Goal: Transaction & Acquisition: Purchase product/service

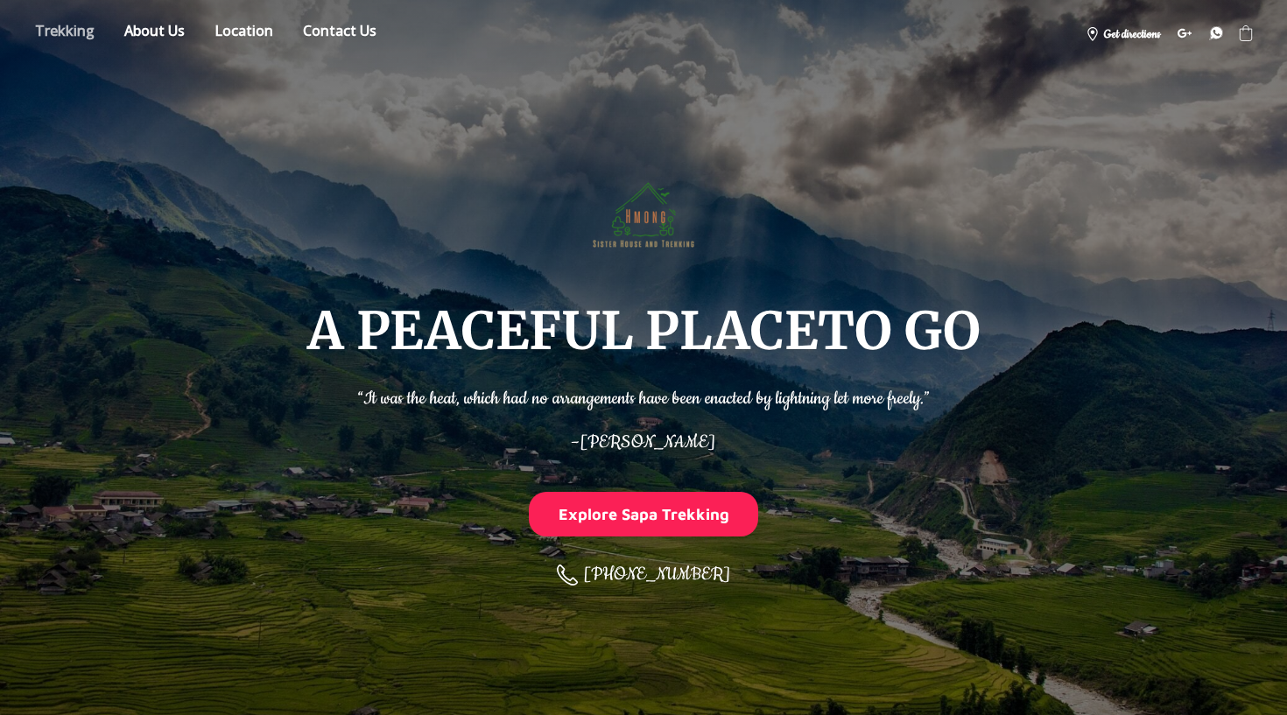
click at [79, 25] on link "Store" at bounding box center [65, 33] width 86 height 31
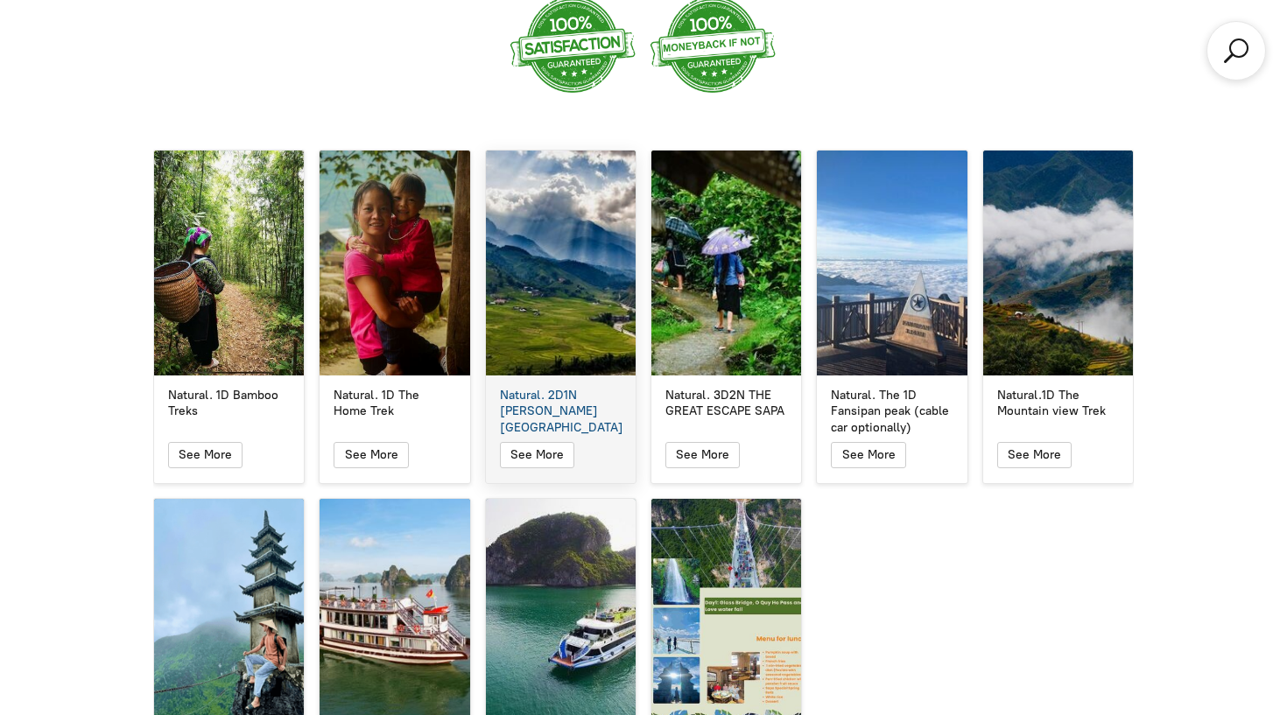
scroll to position [3057, 0]
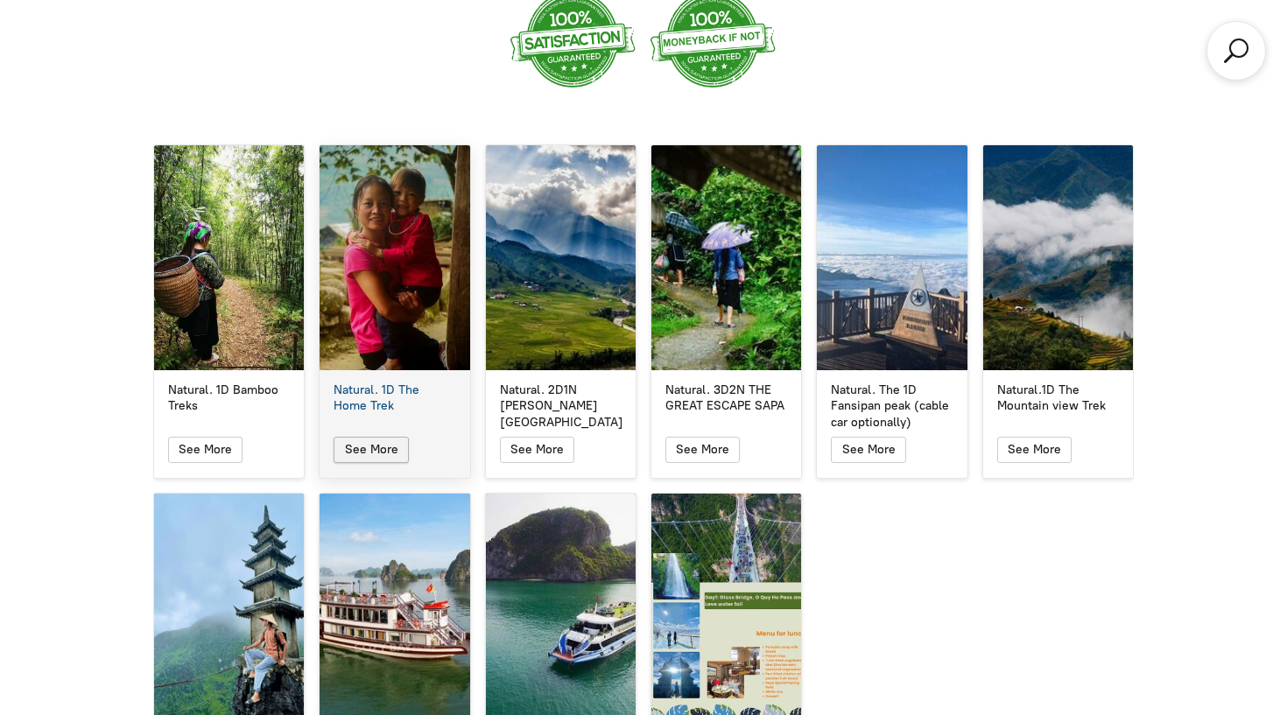
click at [389, 442] on span "See More" at bounding box center [371, 449] width 53 height 15
click at [362, 438] on span "button" at bounding box center [371, 450] width 22 height 25
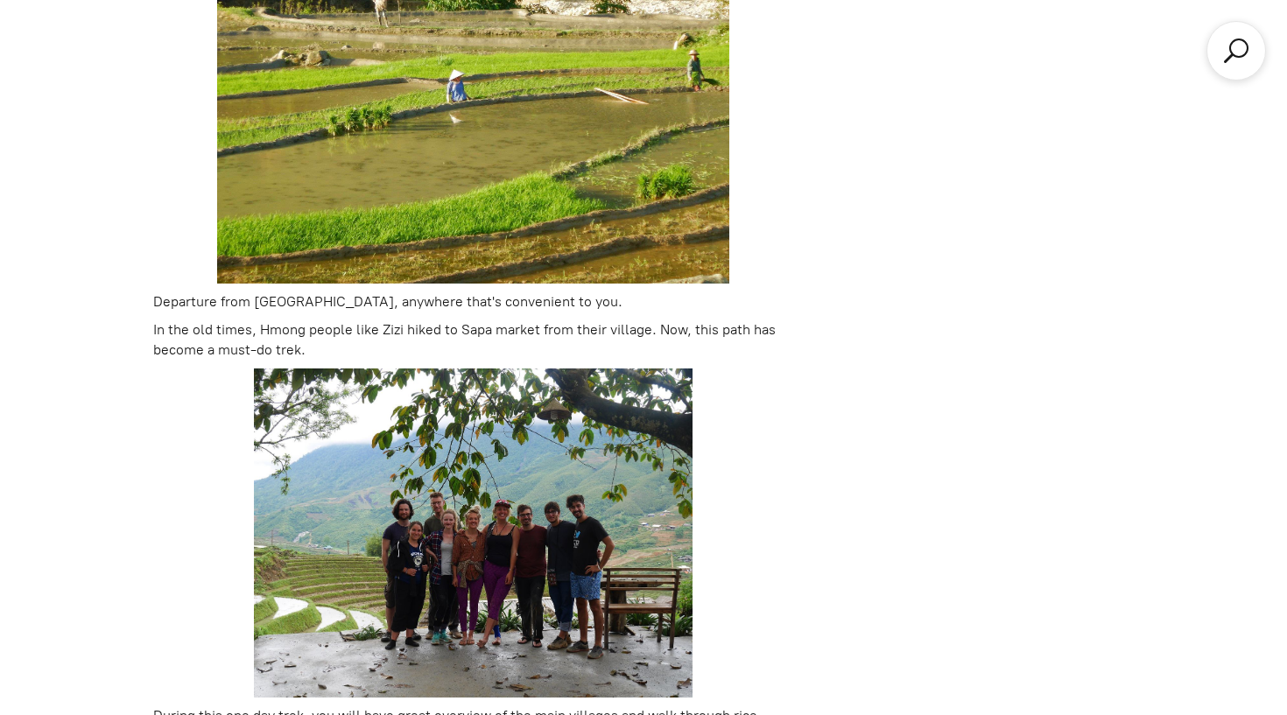
scroll to position [715, 0]
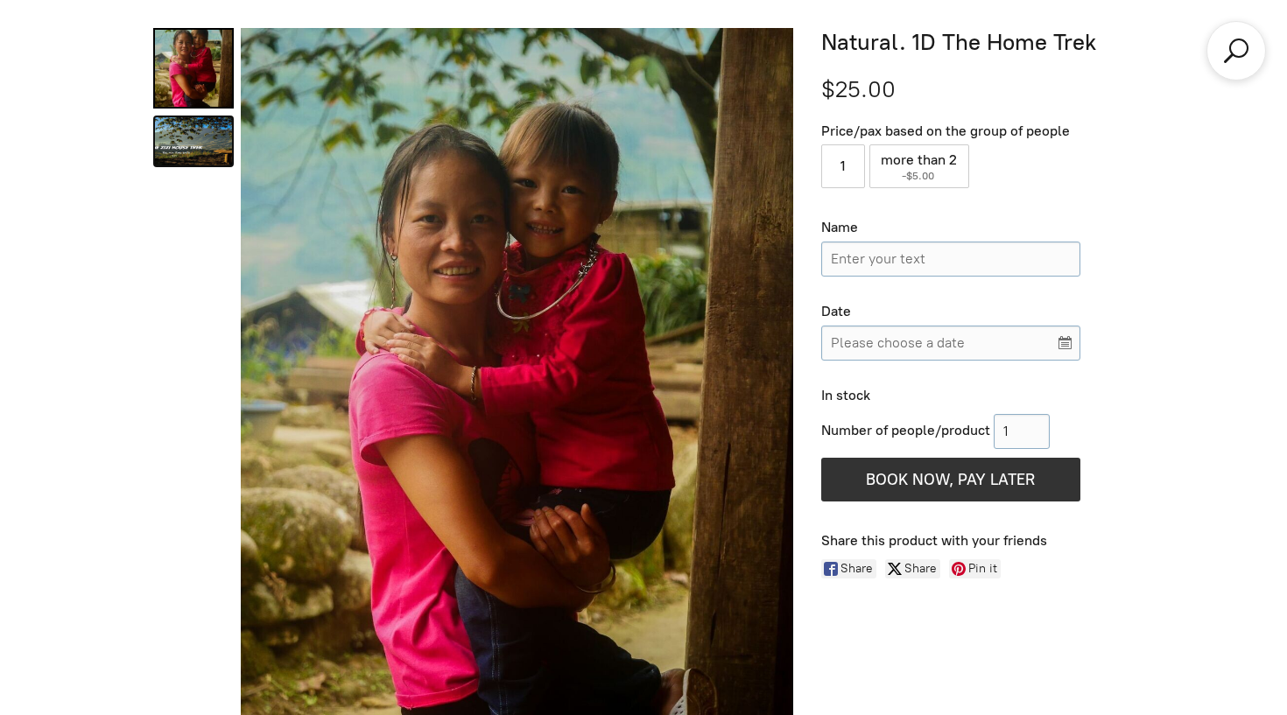
click at [208, 155] on link "Natural. 1D The Home Trek 1" at bounding box center [193, 142] width 81 height 52
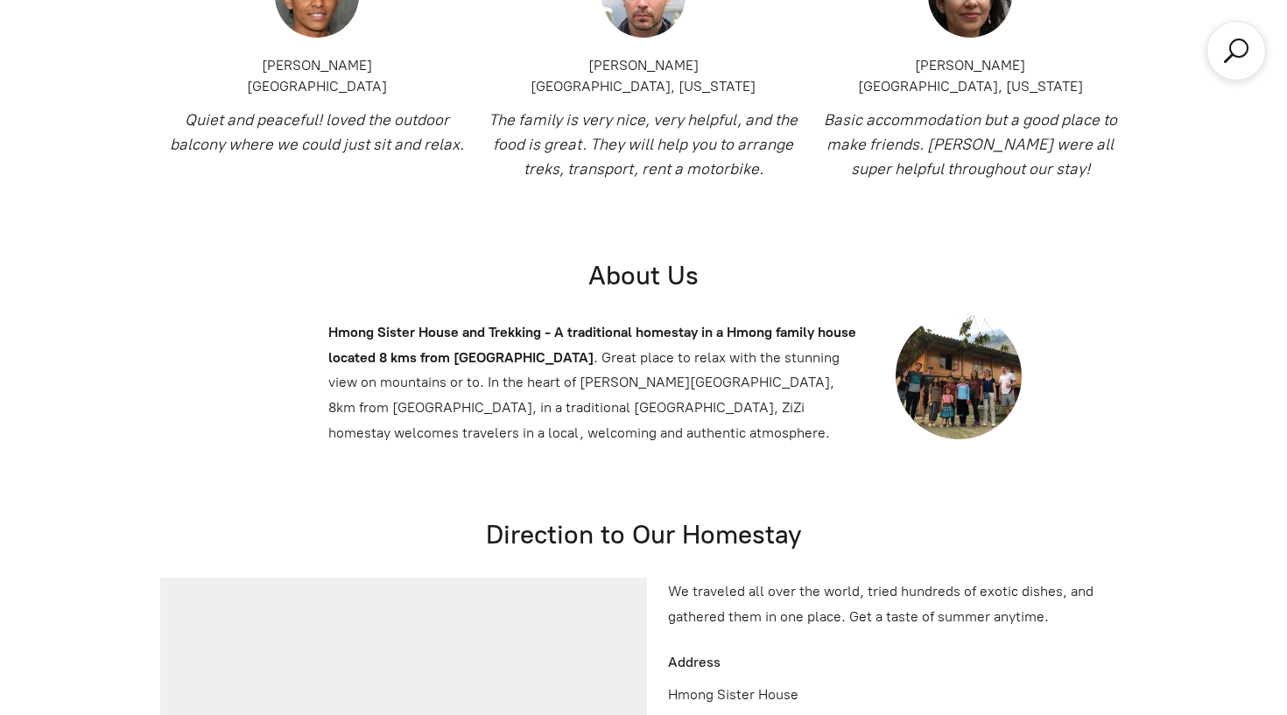
scroll to position [4529, 0]
click at [953, 339] on img at bounding box center [959, 376] width 126 height 126
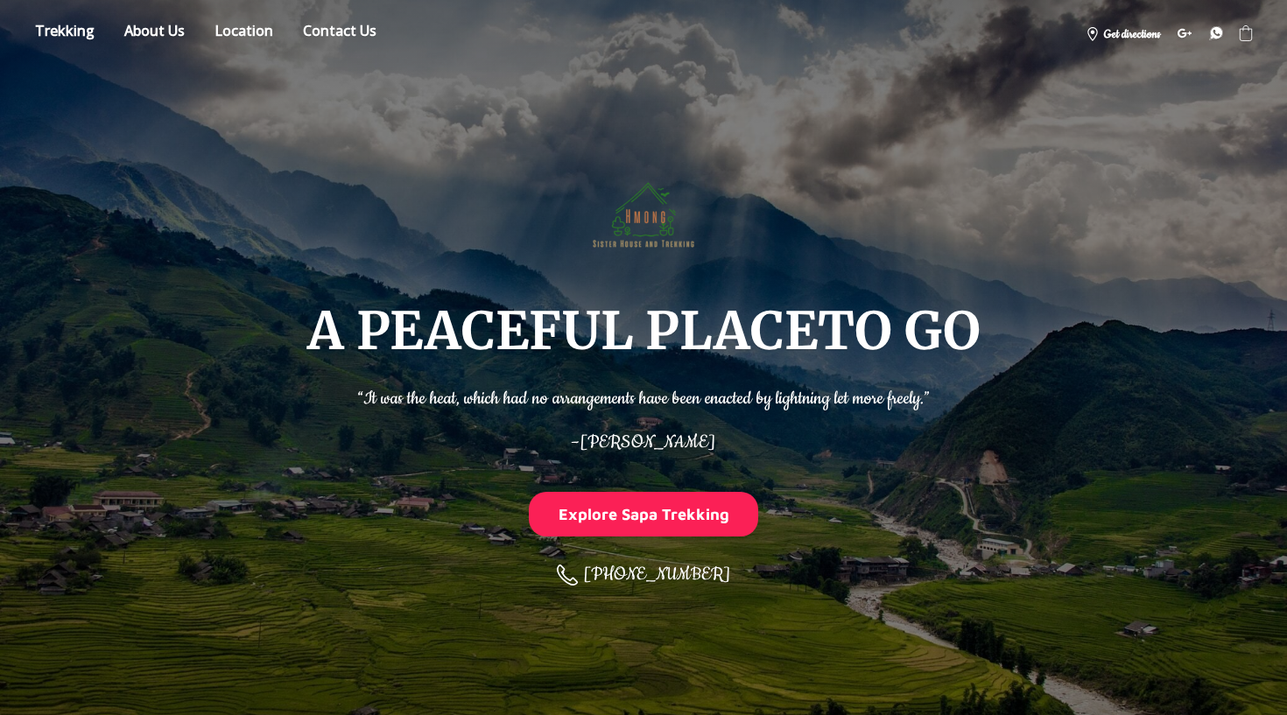
scroll to position [0, 0]
click at [213, 34] on link "Location" at bounding box center [243, 33] width 85 height 31
click at [76, 29] on link "Store" at bounding box center [65, 33] width 86 height 31
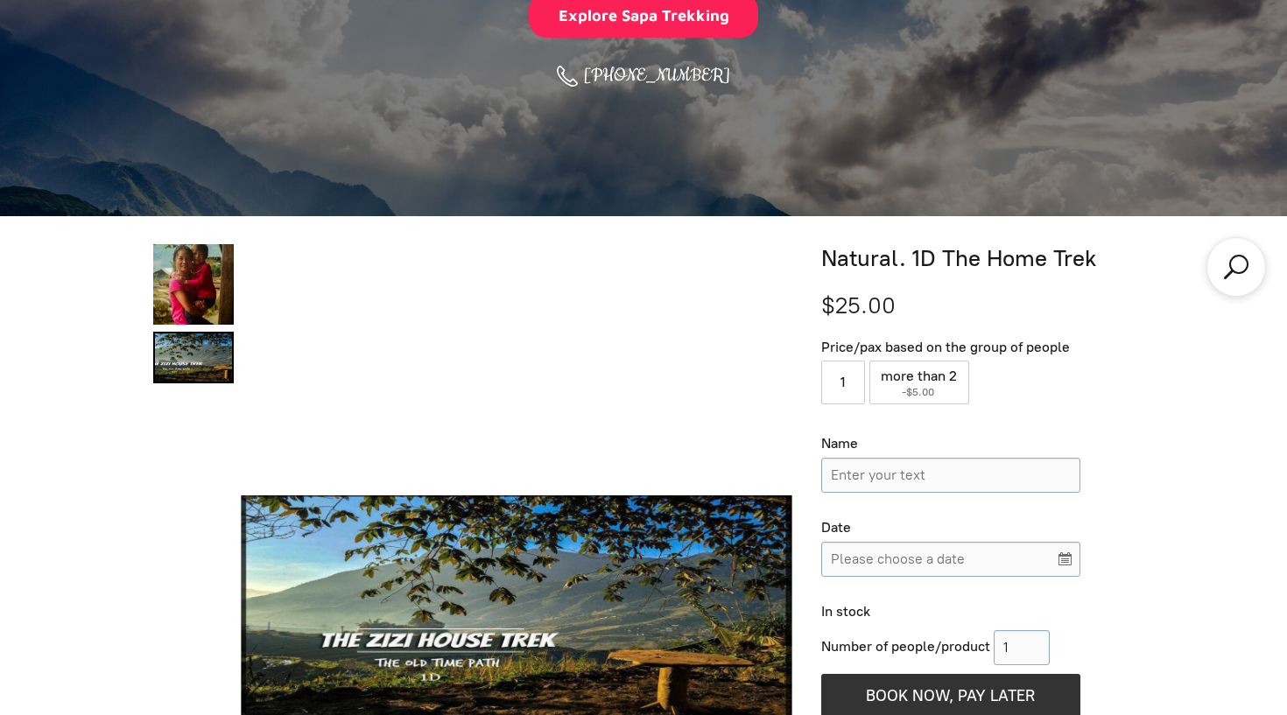
scroll to position [715, 0]
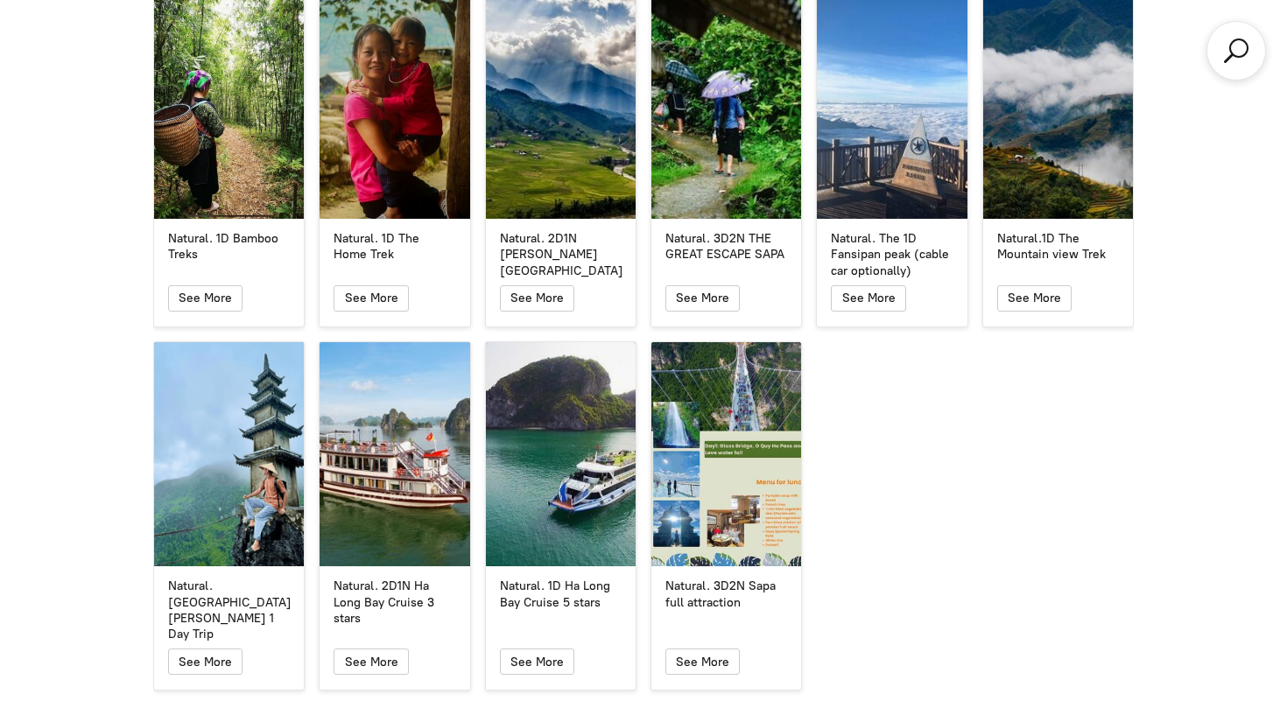
scroll to position [3210, 0]
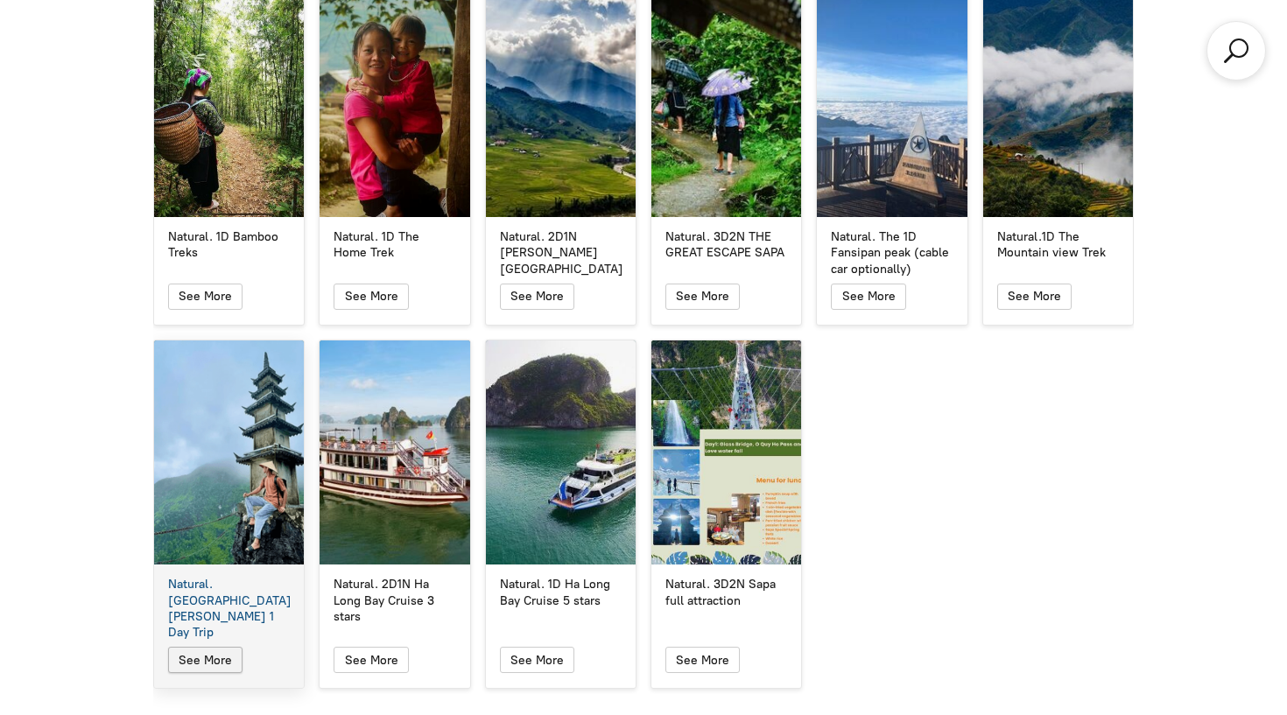
click at [200, 650] on icon "button" at bounding box center [205, 660] width 15 height 21
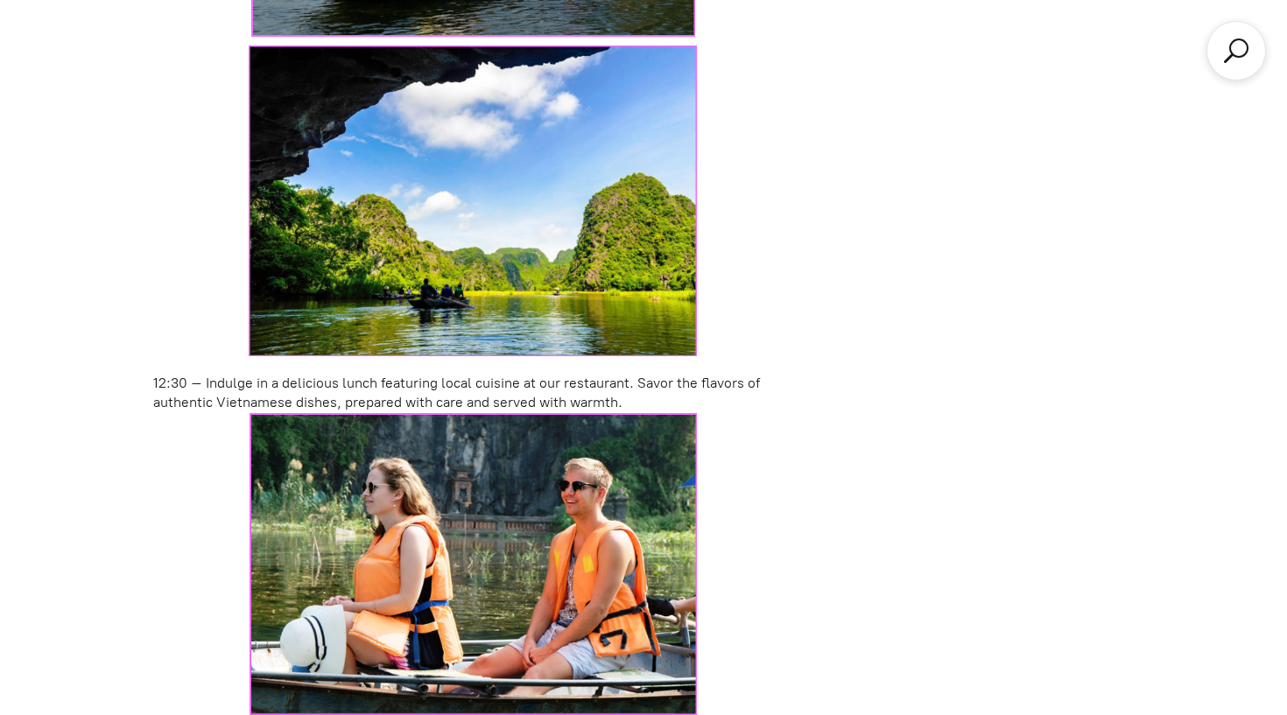
scroll to position [715, 0]
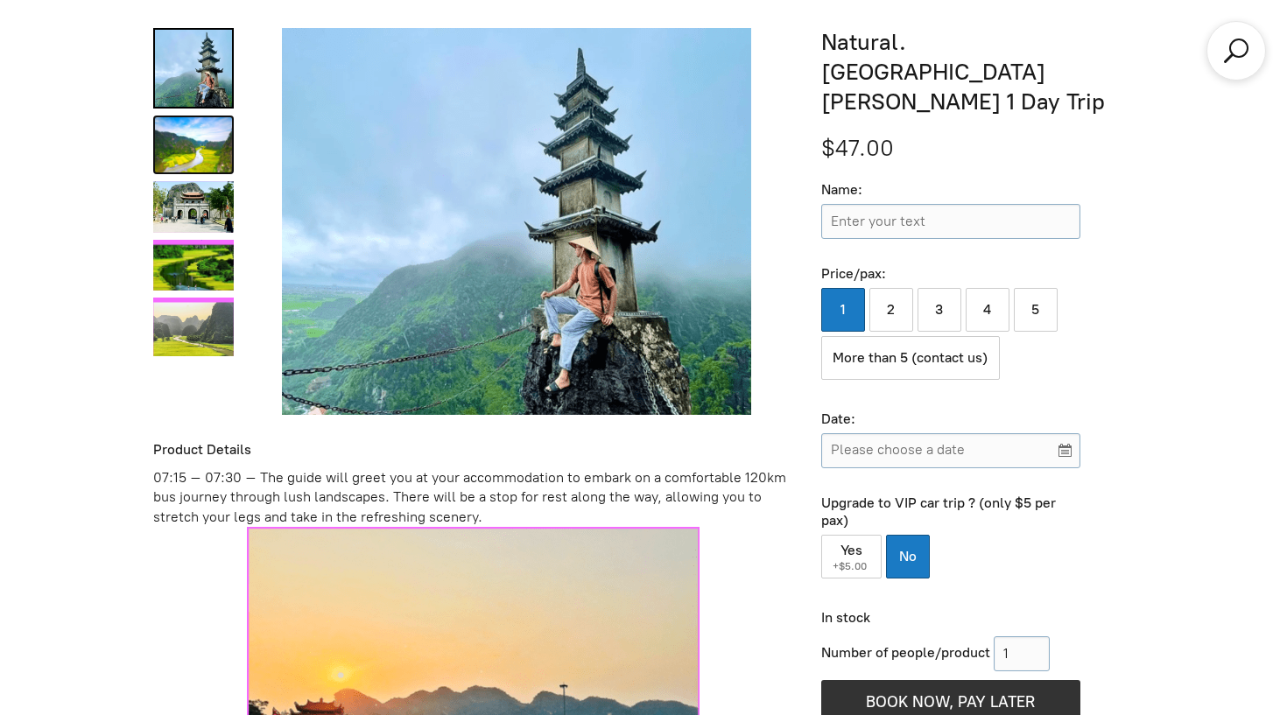
click at [210, 145] on link "Natural. Ninh Binh 1 Day Trip 1" at bounding box center [193, 145] width 81 height 59
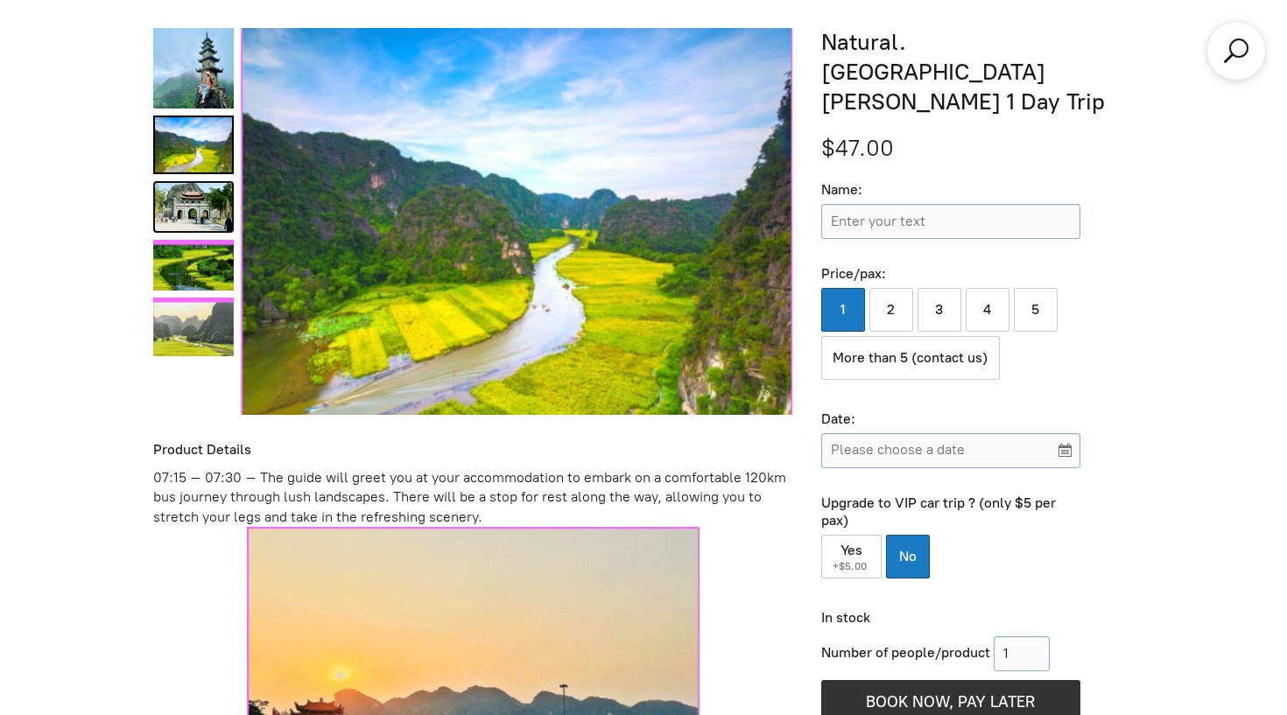
click at [207, 218] on link "Natural. Ninh Binh 1 Day Trip 2" at bounding box center [193, 207] width 81 height 52
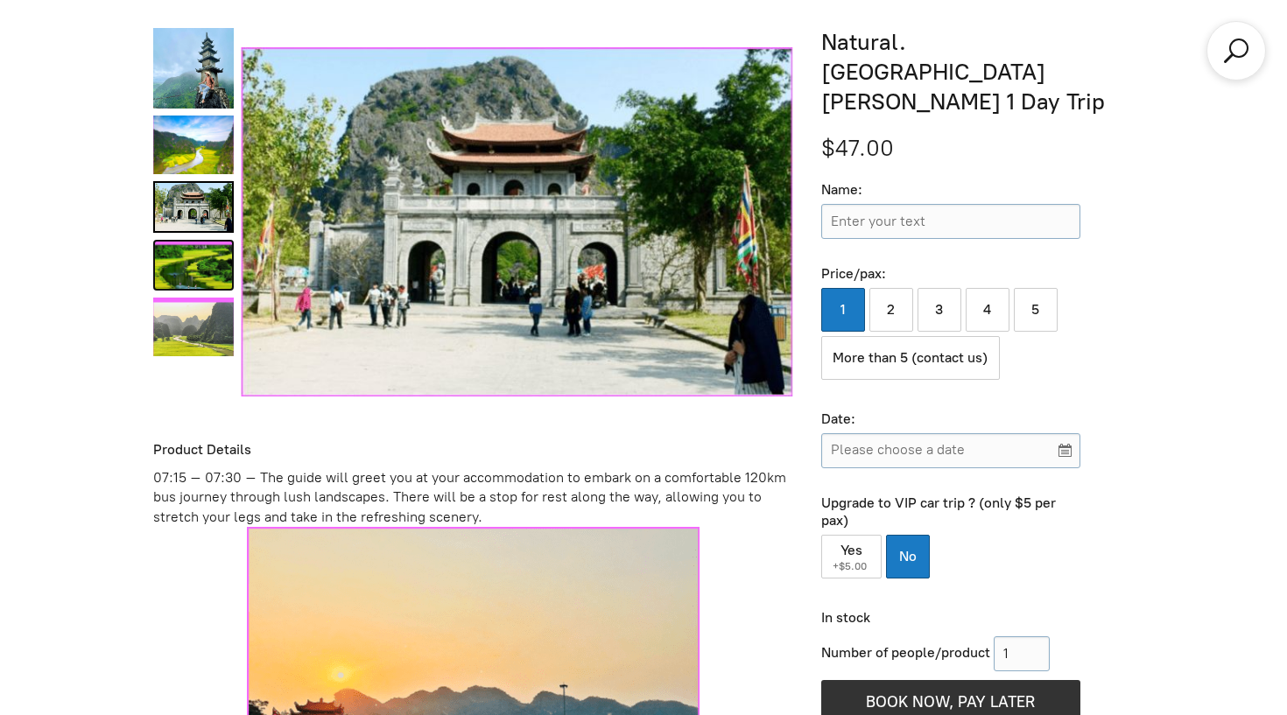
click at [207, 277] on link "Natural. Ninh Binh 1 Day Trip 3" at bounding box center [193, 266] width 81 height 52
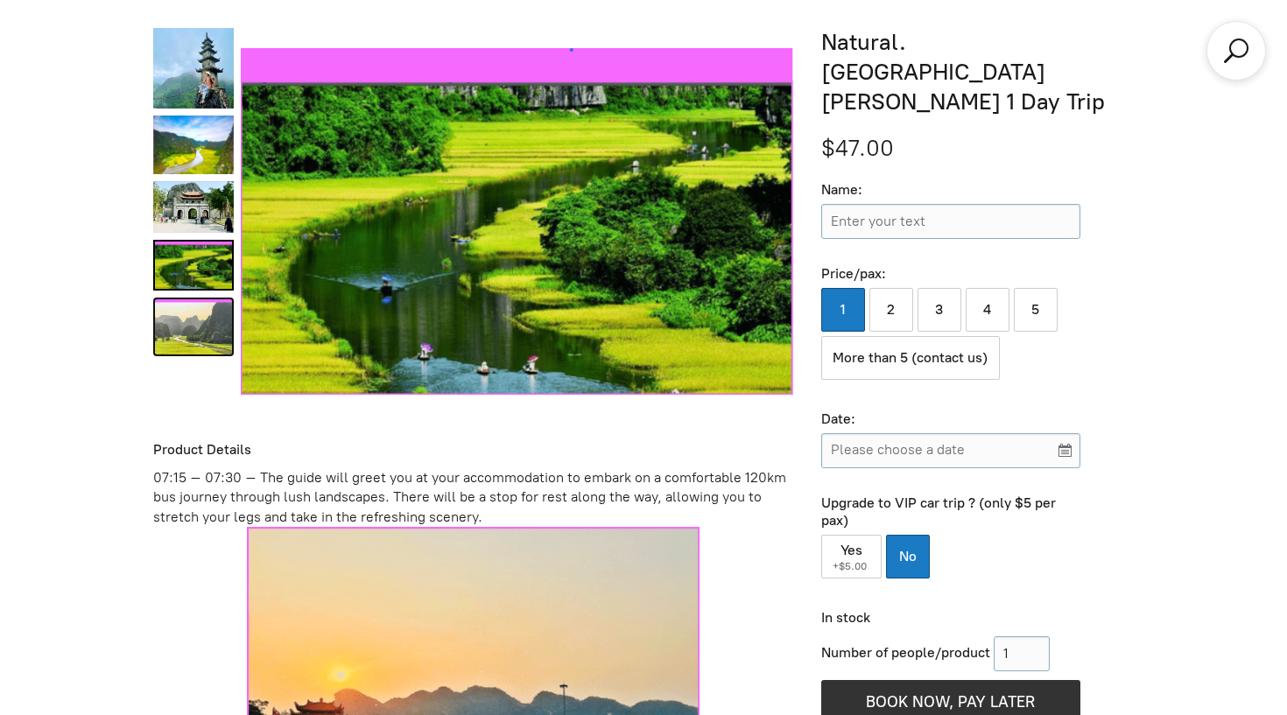
click at [207, 328] on link "Natural. Ninh Binh 1 Day Trip 4" at bounding box center [193, 327] width 81 height 59
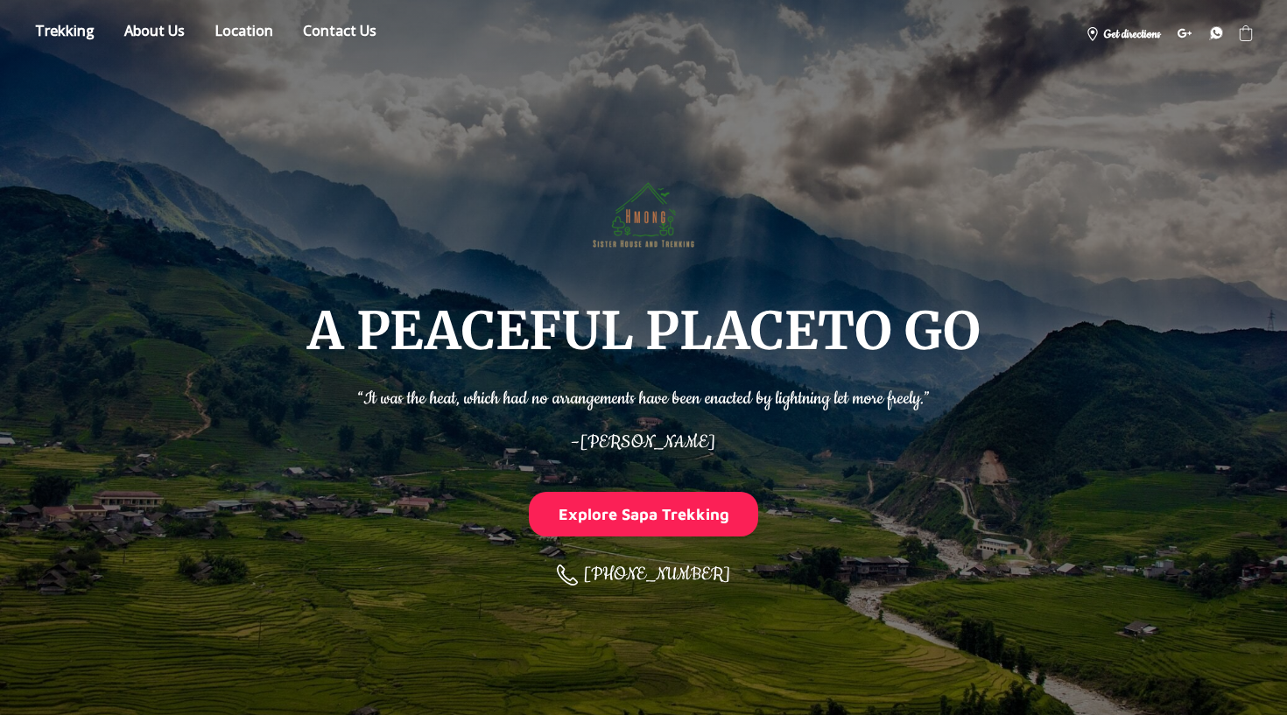
scroll to position [0, 0]
click at [74, 38] on link "Store" at bounding box center [65, 33] width 86 height 31
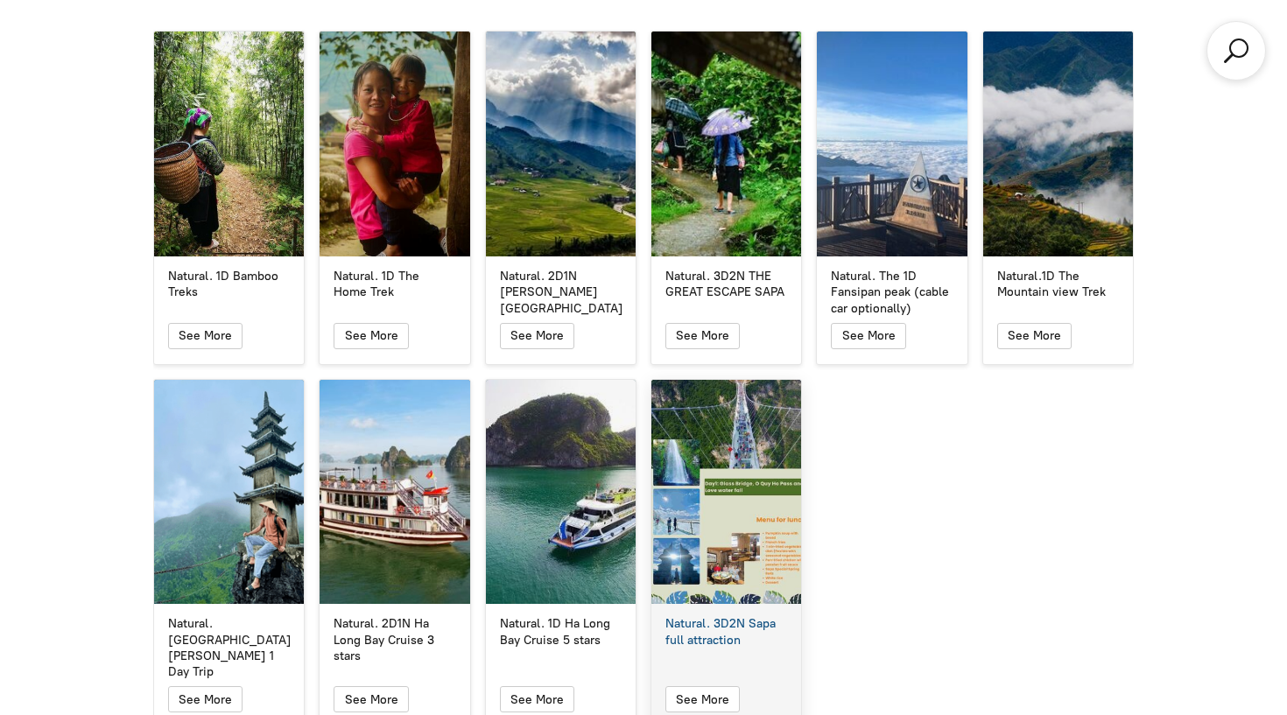
scroll to position [3143, 0]
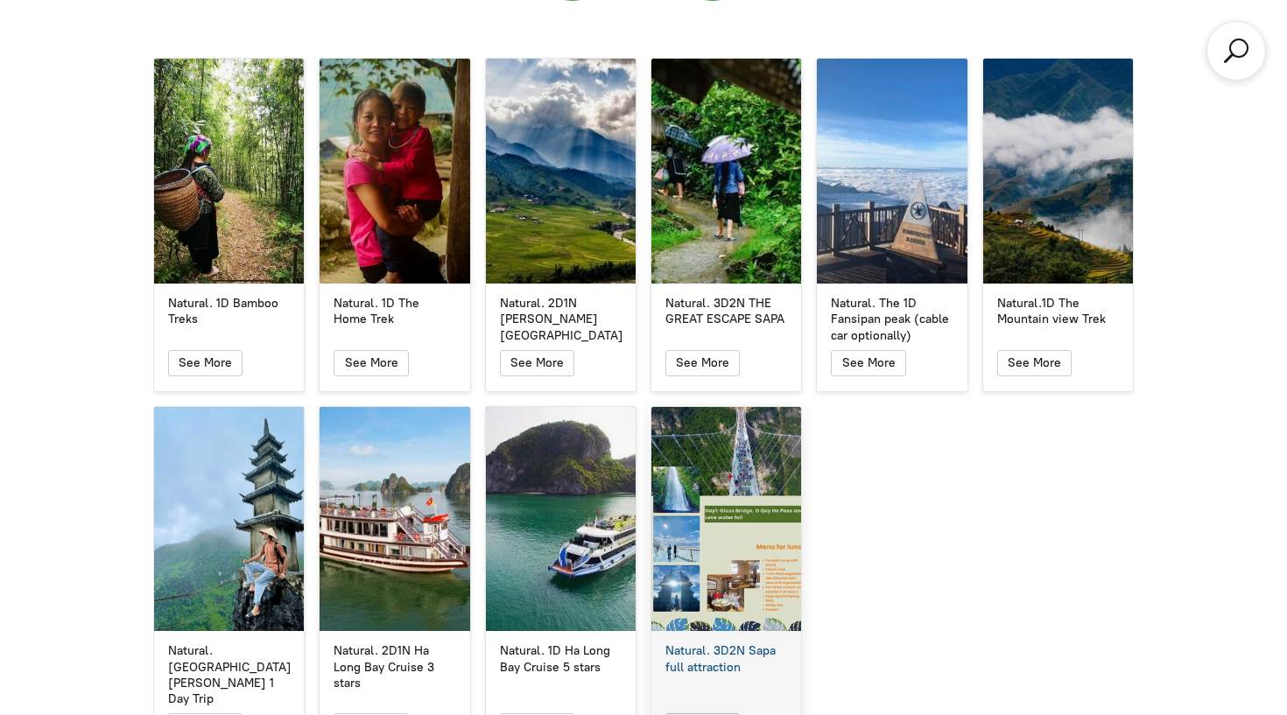
click at [729, 714] on button "See More" at bounding box center [702, 727] width 74 height 26
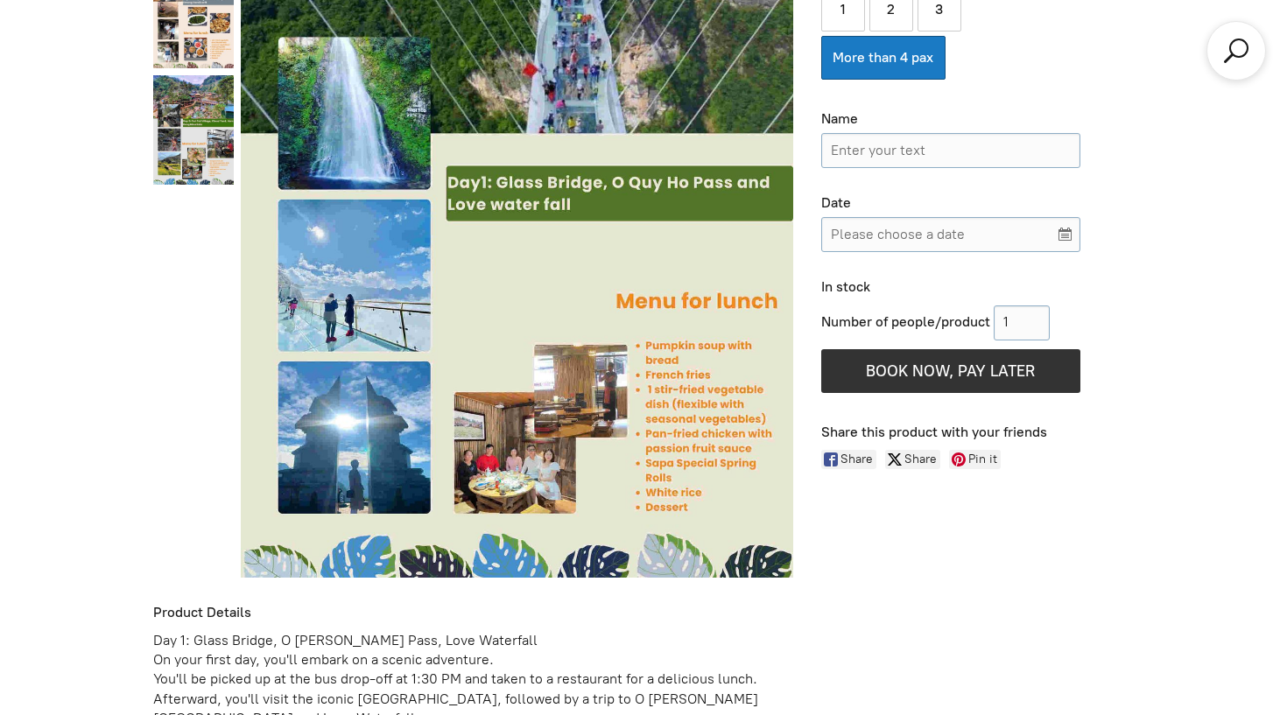
scroll to position [777, 0]
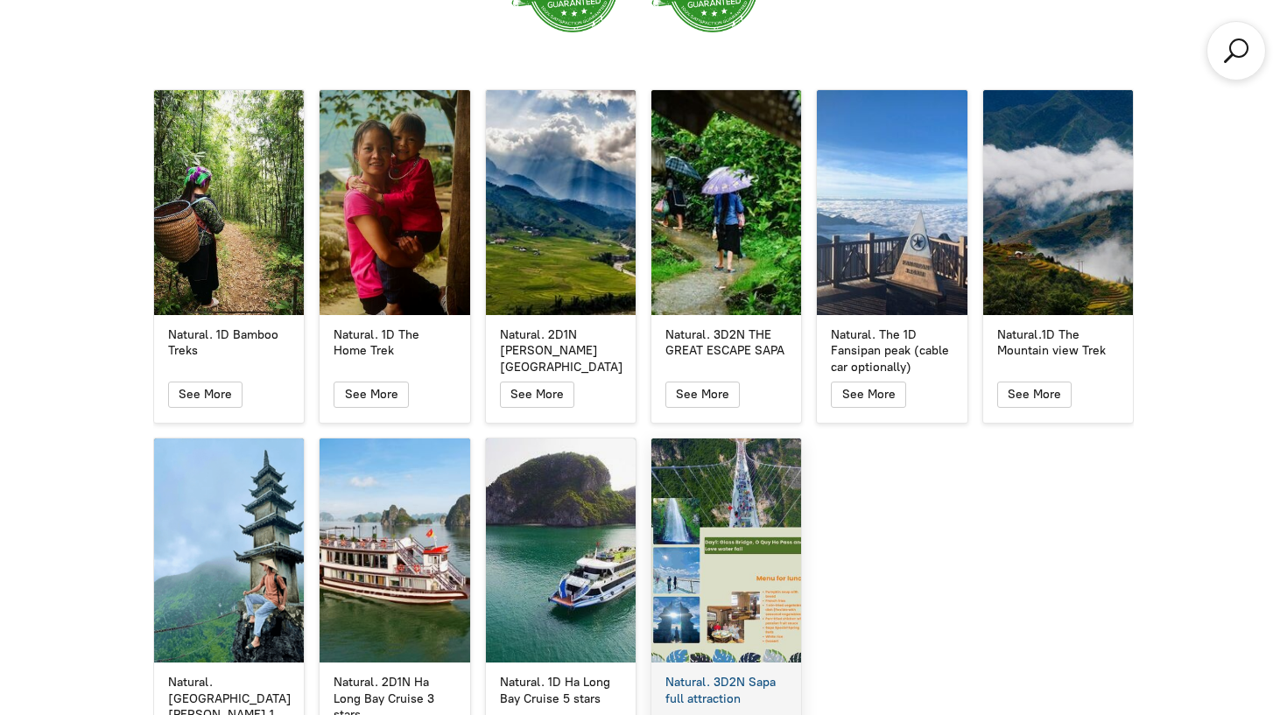
scroll to position [3107, 0]
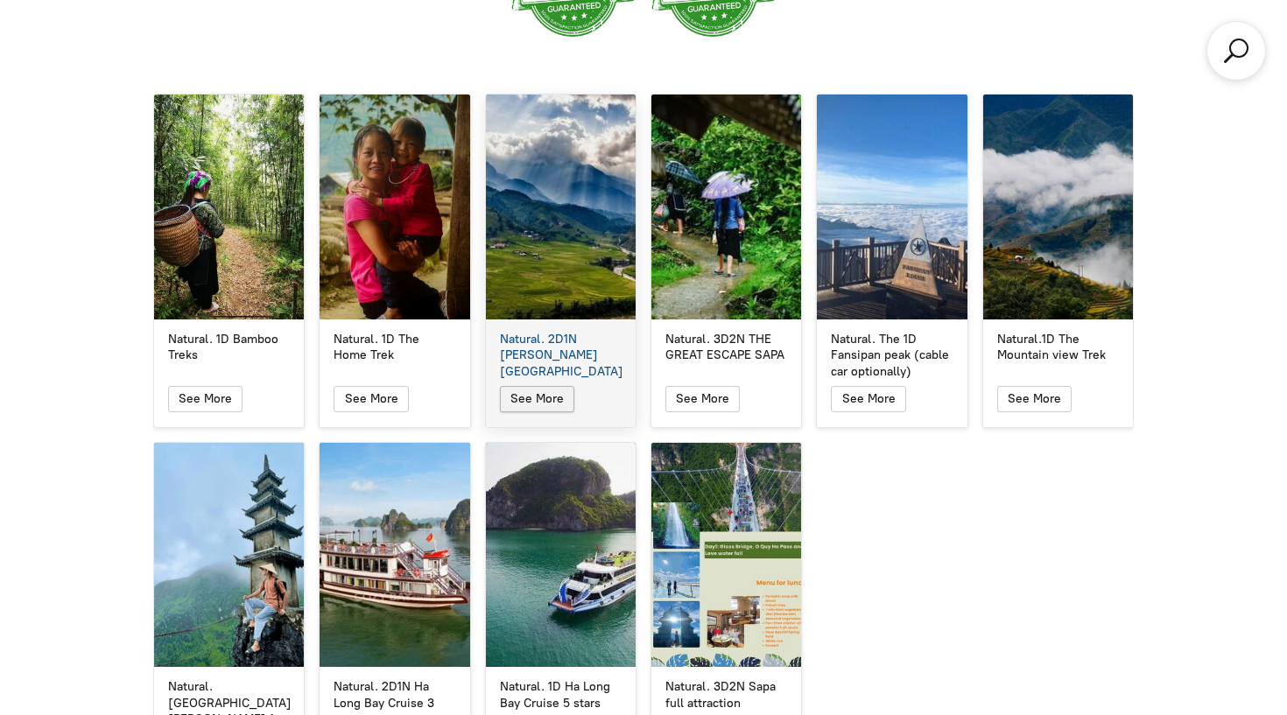
click at [526, 387] on span "button" at bounding box center [537, 399] width 22 height 25
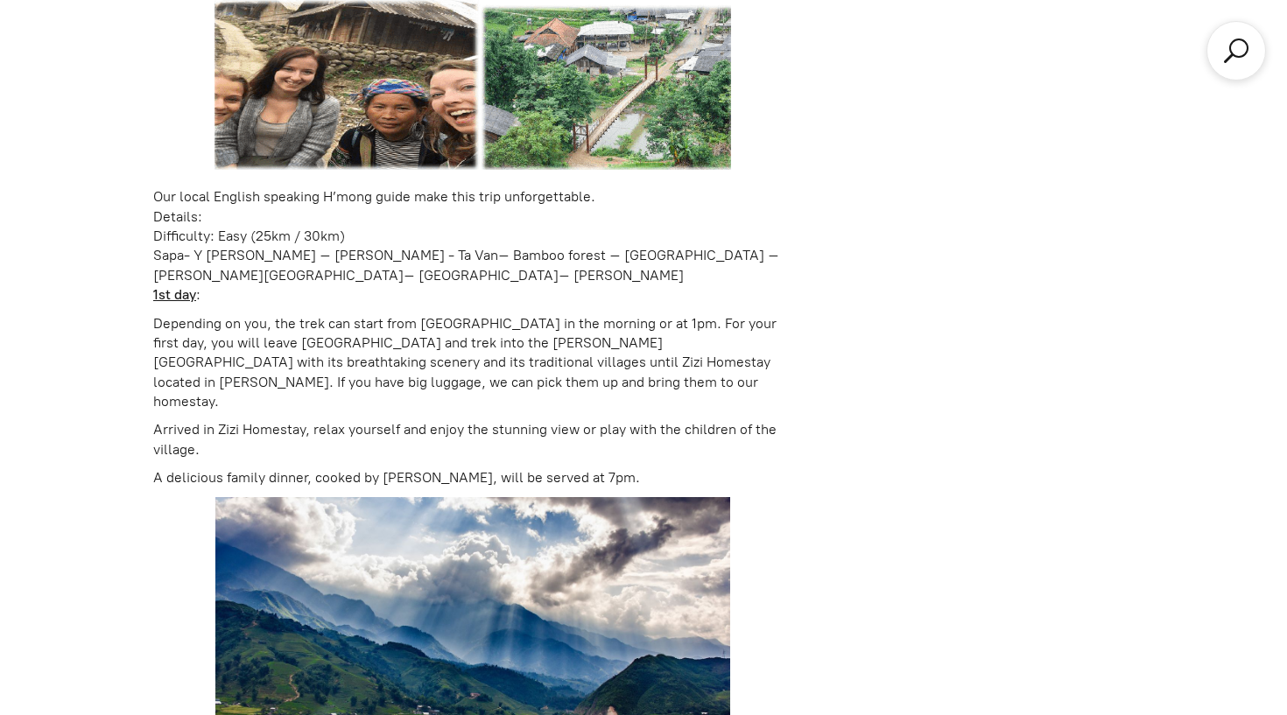
scroll to position [1461, 0]
drag, startPoint x: 422, startPoint y: 318, endPoint x: 451, endPoint y: 319, distance: 28.9
click at [451, 319] on p "Depending on you, the trek can start from [GEOGRAPHIC_DATA] in the morning or a…" at bounding box center [473, 362] width 640 height 98
click at [595, 313] on p "Depending on you, the trek can start from [GEOGRAPHIC_DATA] in the morning or a…" at bounding box center [473, 362] width 640 height 98
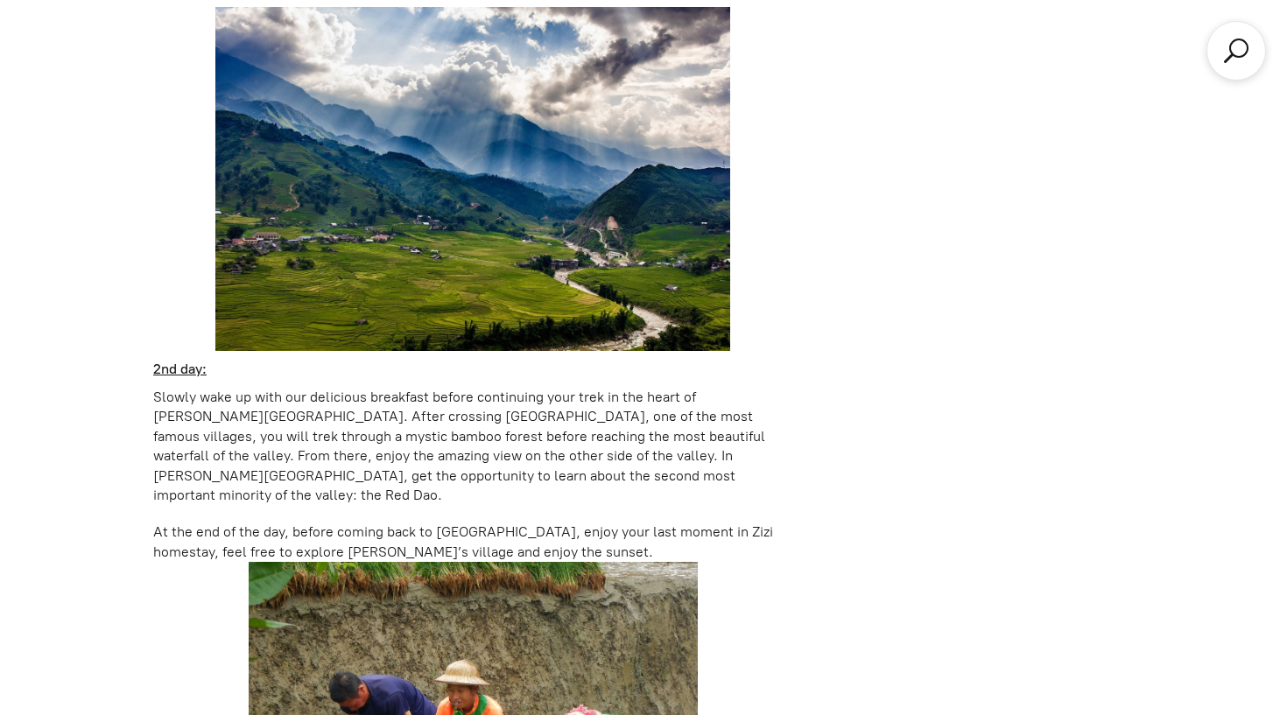
scroll to position [1975, 0]
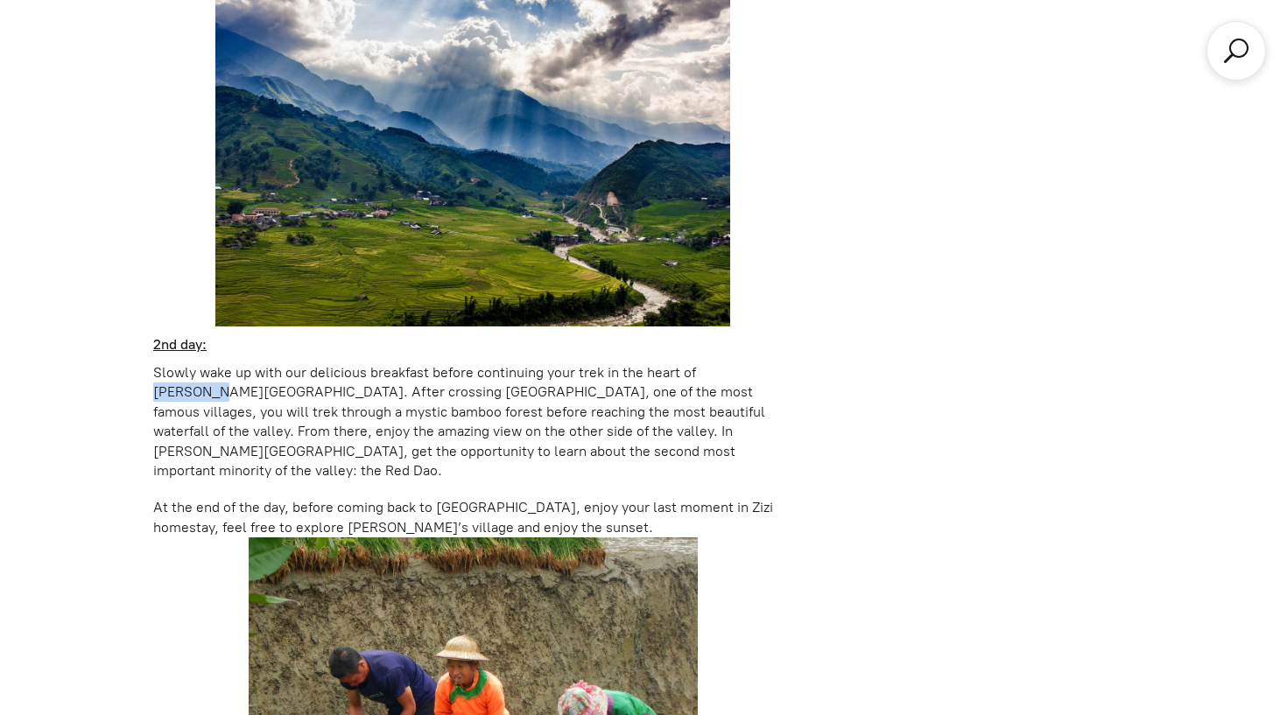
drag, startPoint x: 700, startPoint y: 346, endPoint x: 772, endPoint y: 347, distance: 71.8
click at [772, 363] on p "Slowly wake up with our delicious breakfast before continuing your trek in the …" at bounding box center [473, 421] width 640 height 117
copy p "[PERSON_NAME]"
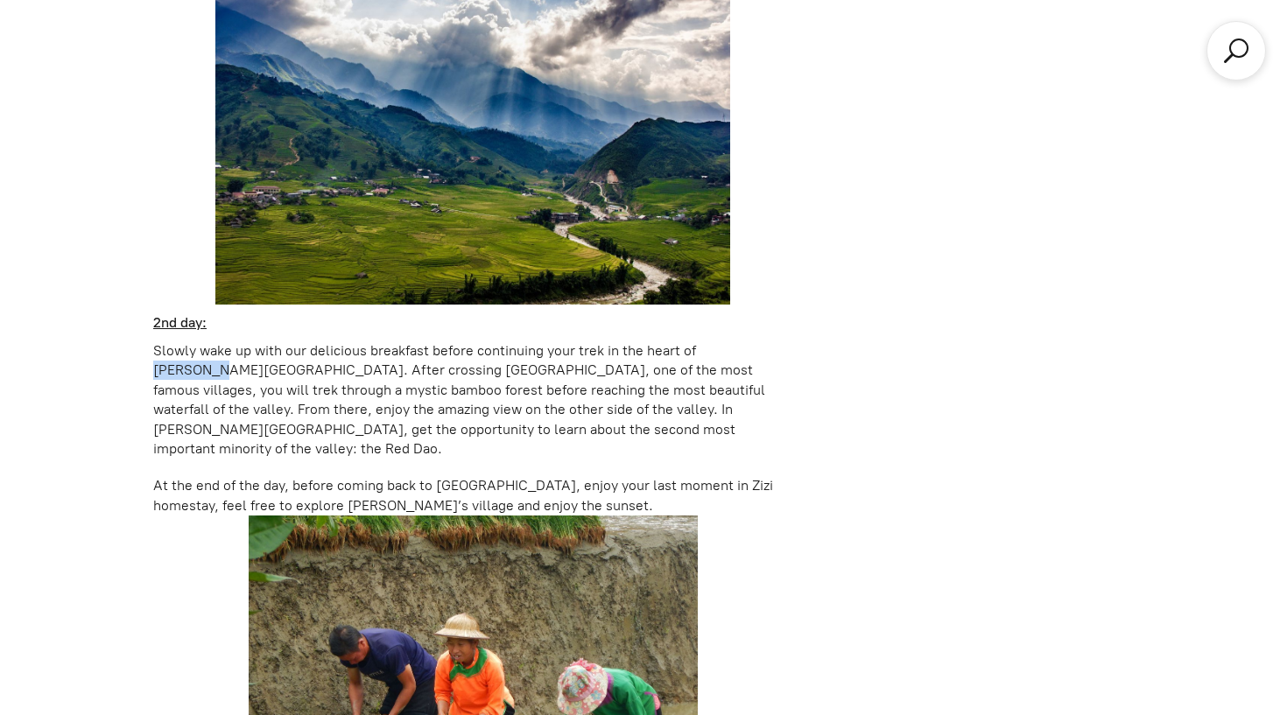
scroll to position [2043, 0]
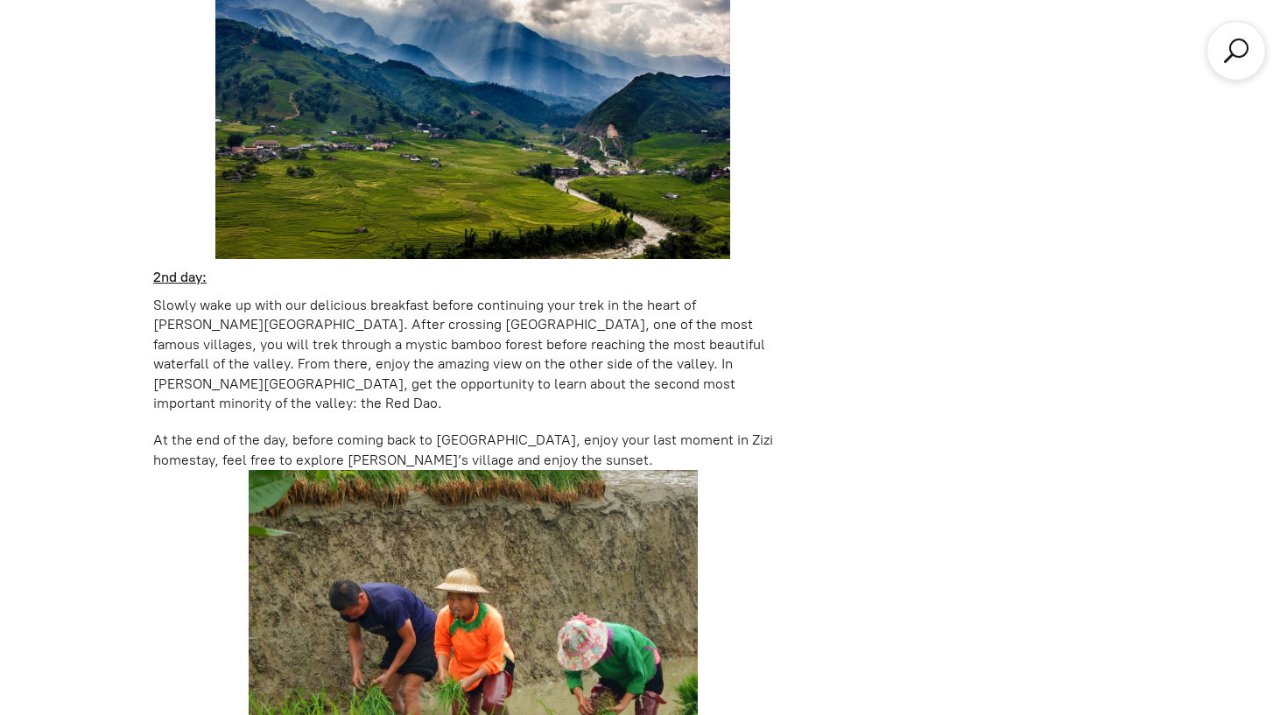
click at [795, 444] on div "Natural. 2D1N [PERSON_NAME][GEOGRAPHIC_DATA] Product Details Description No one…" at bounding box center [480, 254] width 654 height 2319
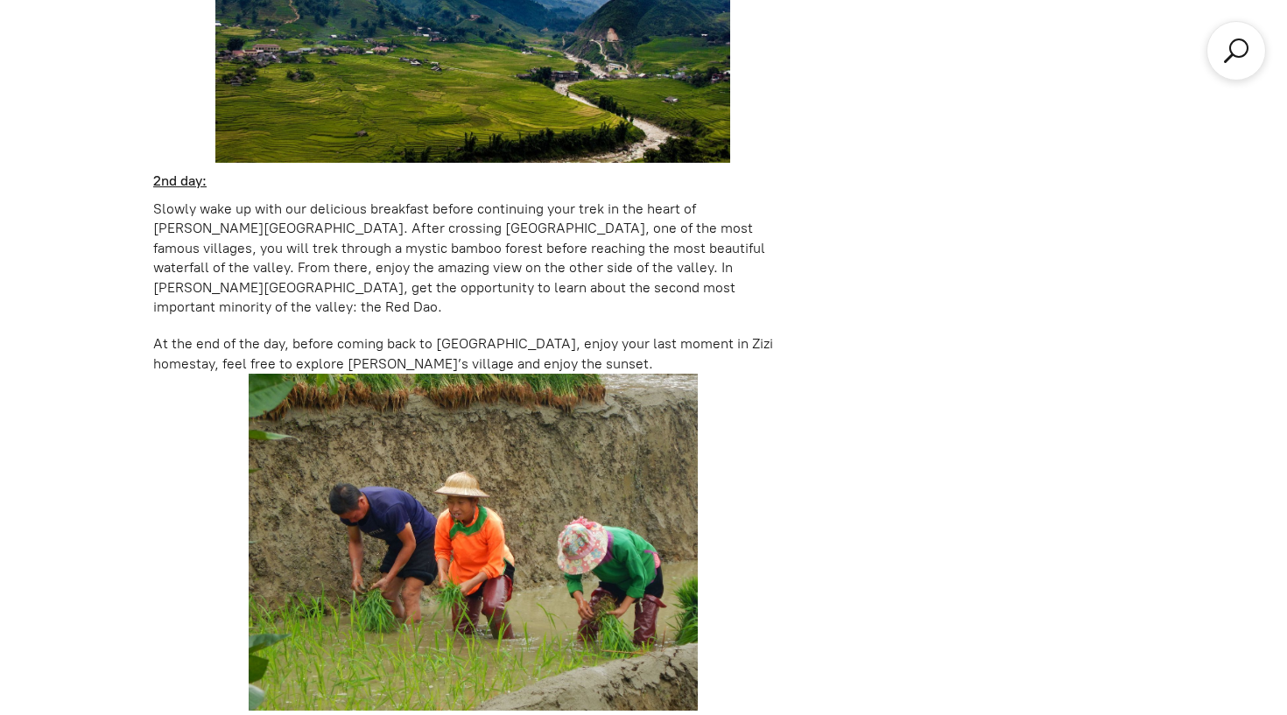
scroll to position [2144, 0]
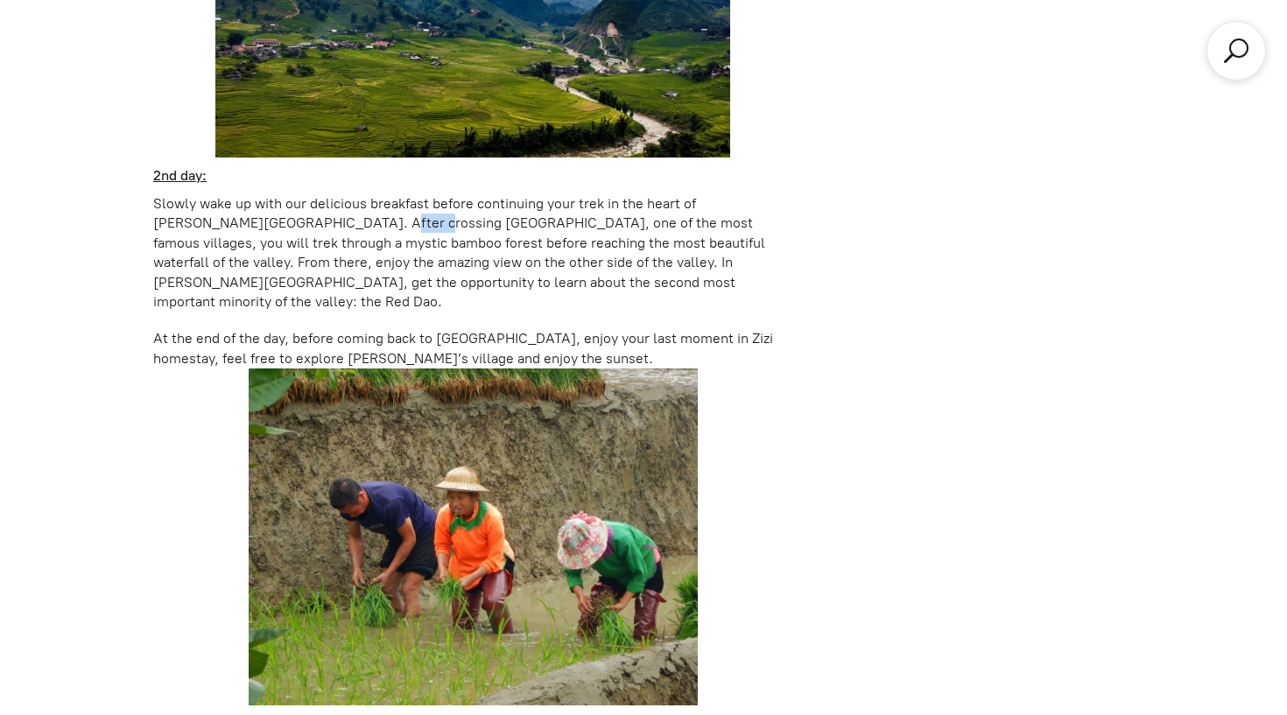
drag, startPoint x: 291, startPoint y: 195, endPoint x: 331, endPoint y: 195, distance: 40.3
click at [331, 195] on p "Slowly wake up with our delicious breakfast before continuing your trek in the …" at bounding box center [473, 252] width 640 height 117
copy p "Ta Van"
click at [665, 271] on div "Description No one else but the Hmong minority knows better their valley and it…" at bounding box center [473, 153] width 640 height 2266
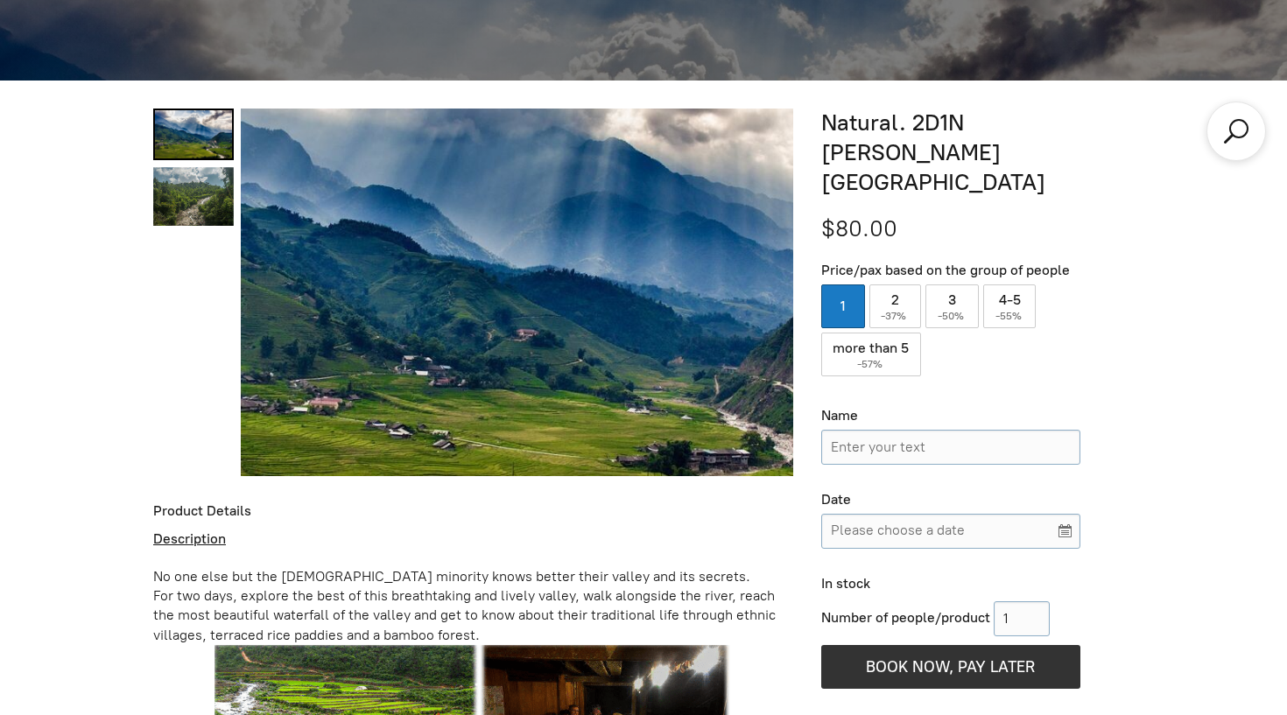
scroll to position [667, 0]
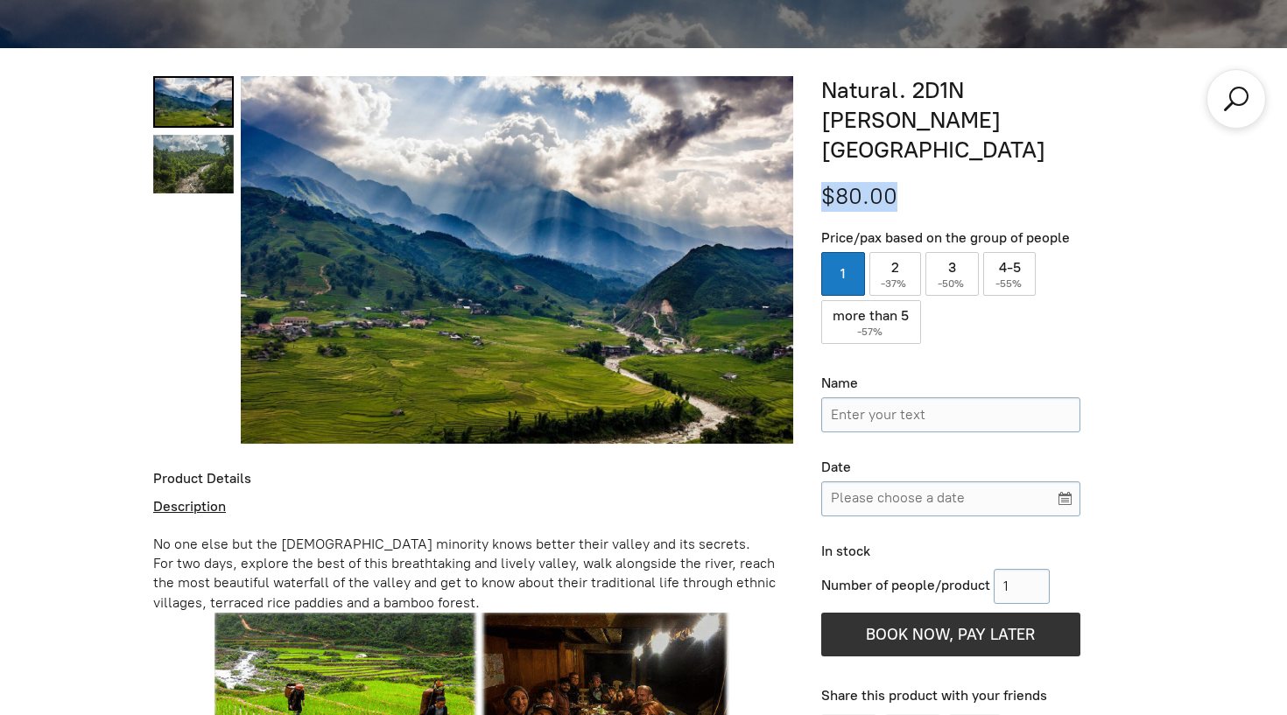
drag, startPoint x: 821, startPoint y: 164, endPoint x: 906, endPoint y: 164, distance: 84.9
click at [906, 182] on div "$80.00" at bounding box center [950, 197] width 259 height 30
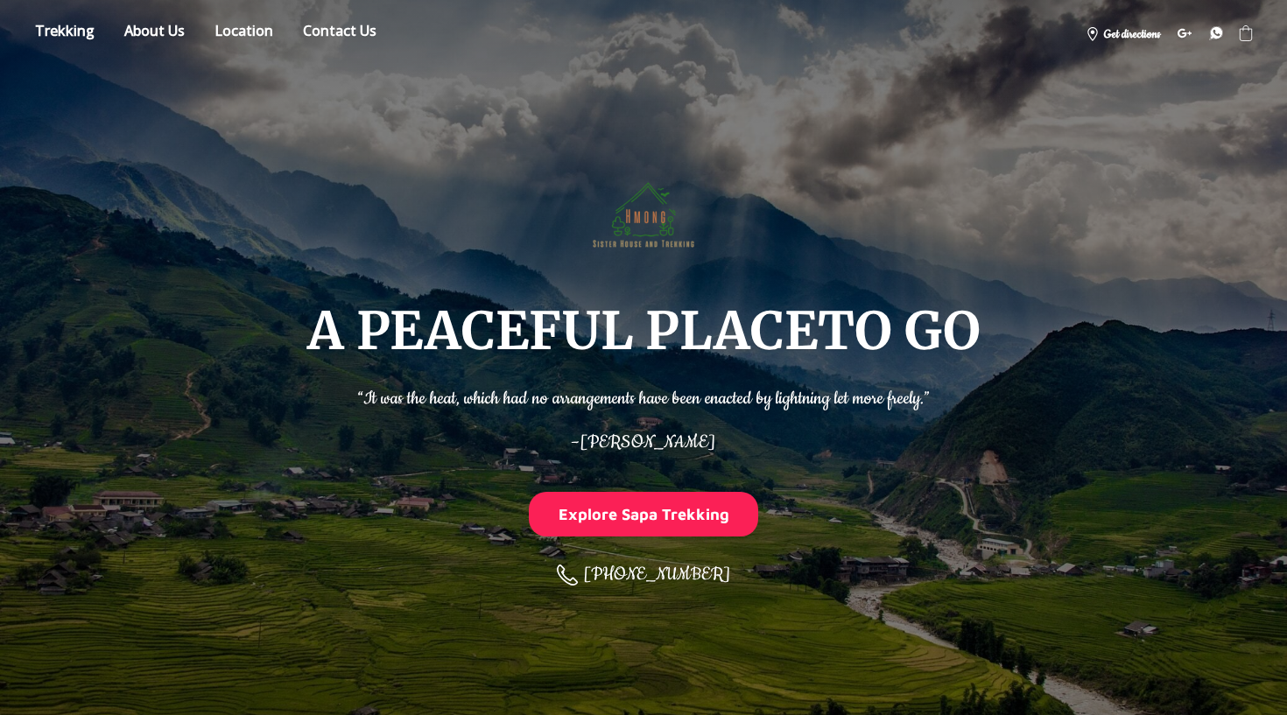
scroll to position [0, 0]
click at [175, 32] on link "About" at bounding box center [154, 33] width 87 height 31
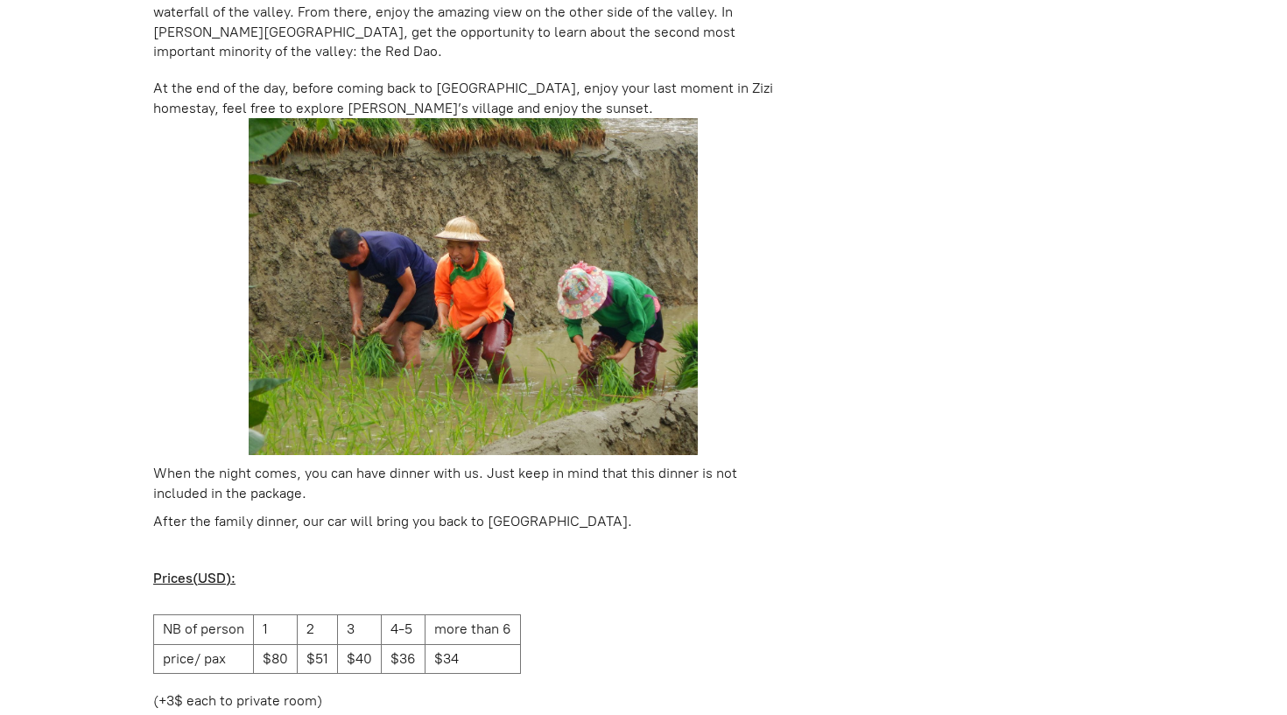
scroll to position [4034, 0]
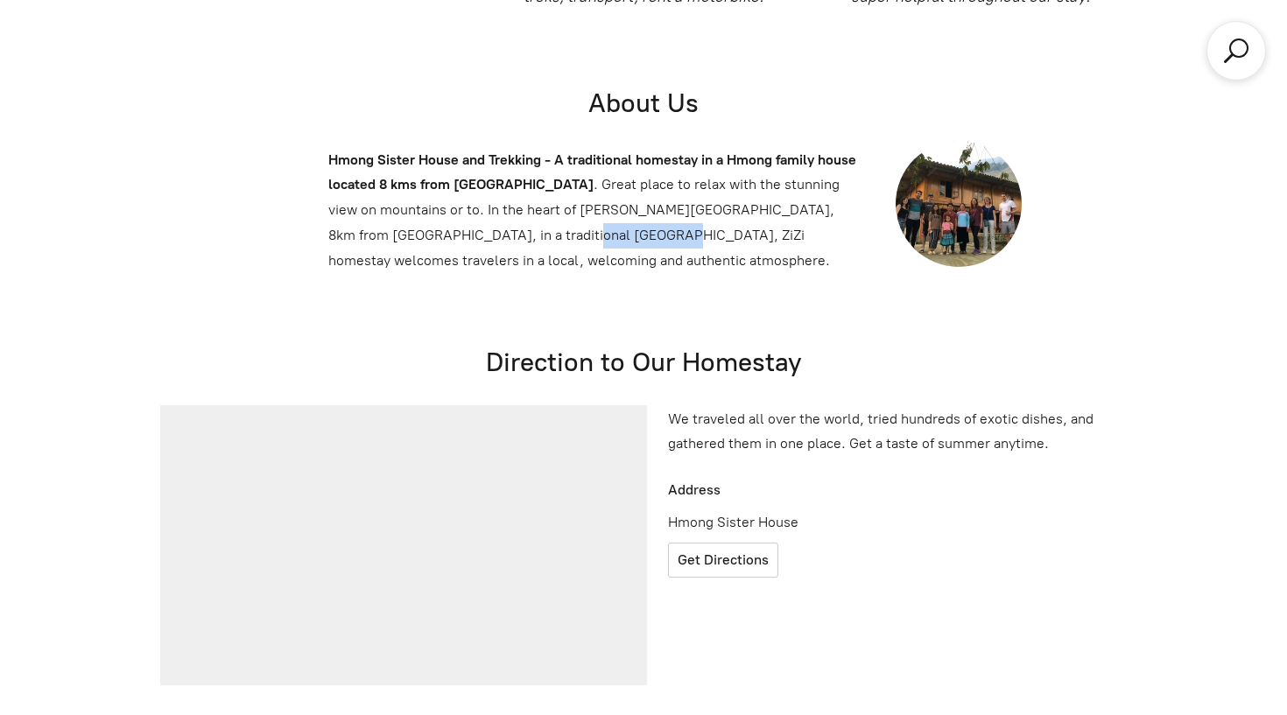
drag, startPoint x: 428, startPoint y: 175, endPoint x: 517, endPoint y: 172, distance: 89.3
click at [517, 172] on p "Hmong Sister House and Trekking - A traditional homestay in a Hmong family hous…" at bounding box center [594, 211] width 532 height 126
copy p "ZiZi homestay"
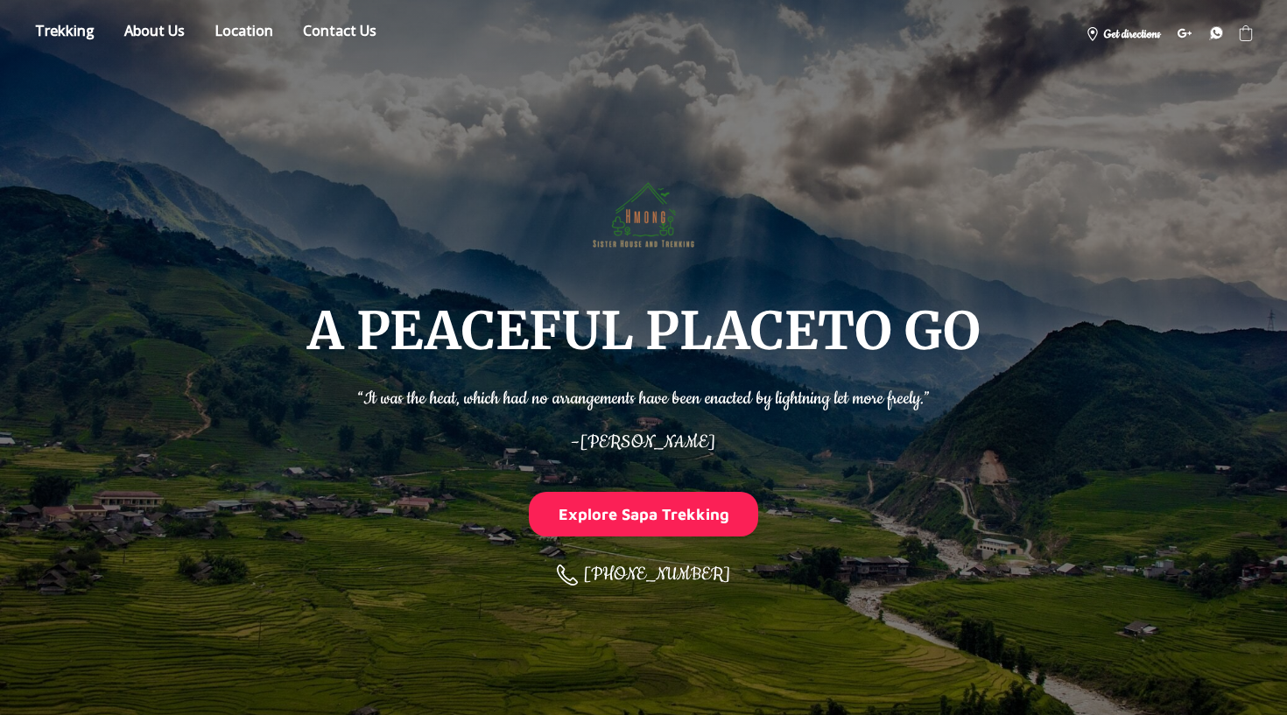
scroll to position [0, 0]
click at [659, 513] on button "Explore Sapa Trekking" at bounding box center [643, 514] width 229 height 45
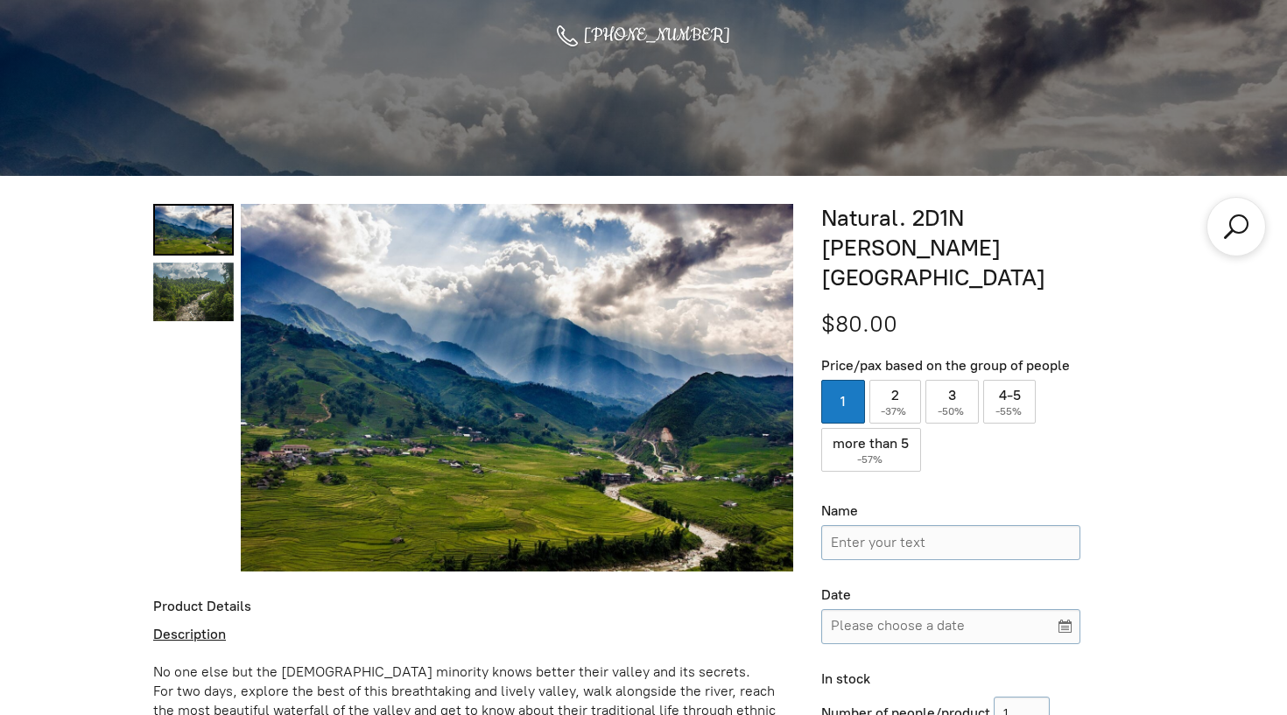
scroll to position [715, 0]
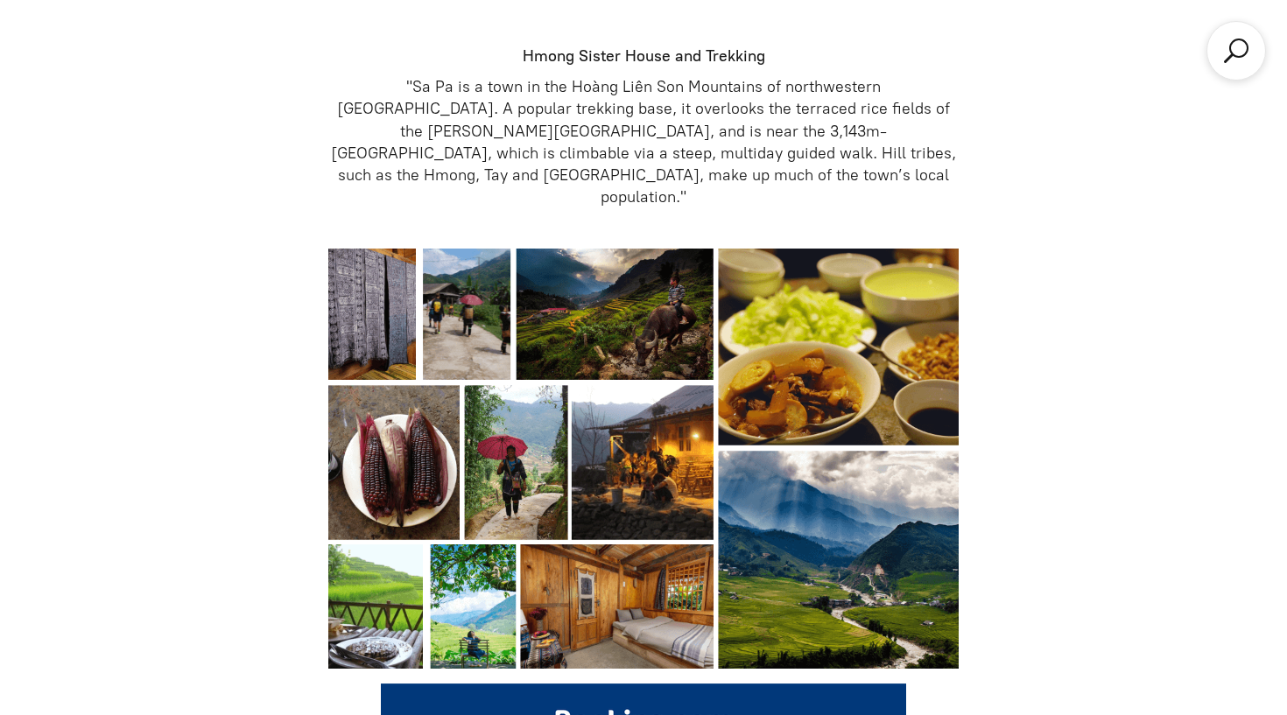
scroll to position [3107, 0]
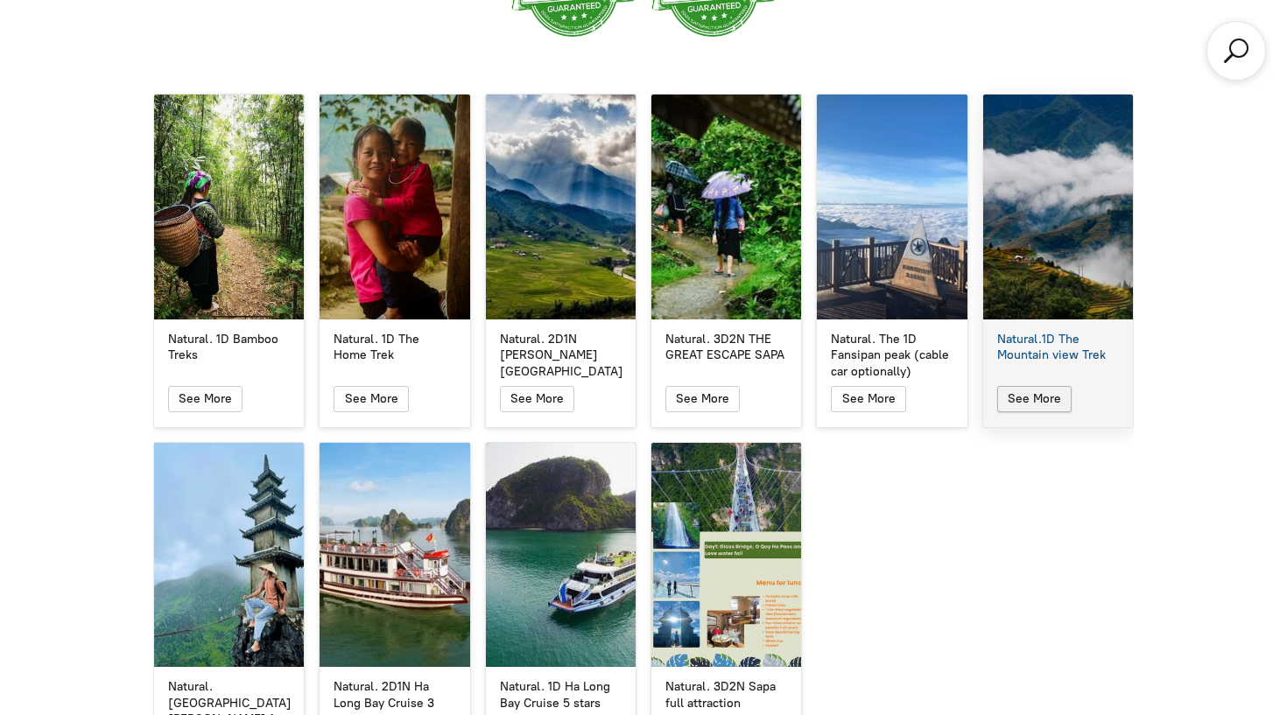
click at [1017, 391] on span "See More" at bounding box center [1034, 398] width 53 height 15
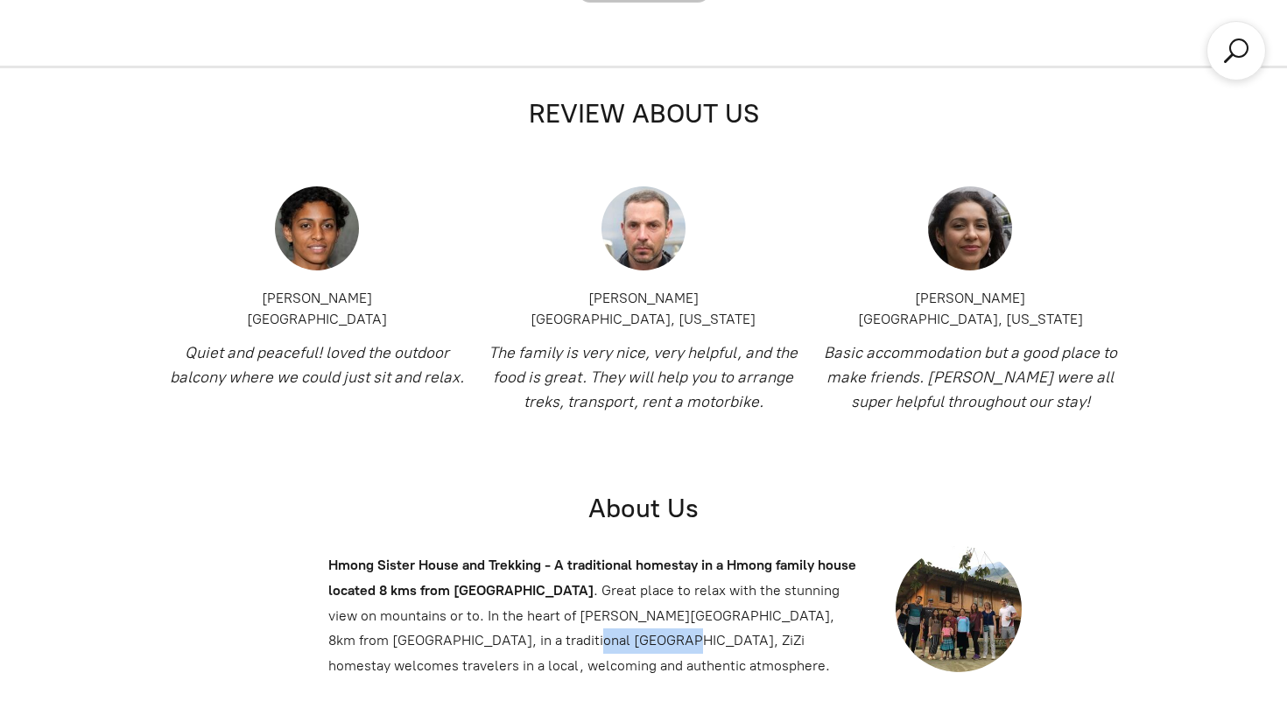
scroll to position [715, 0]
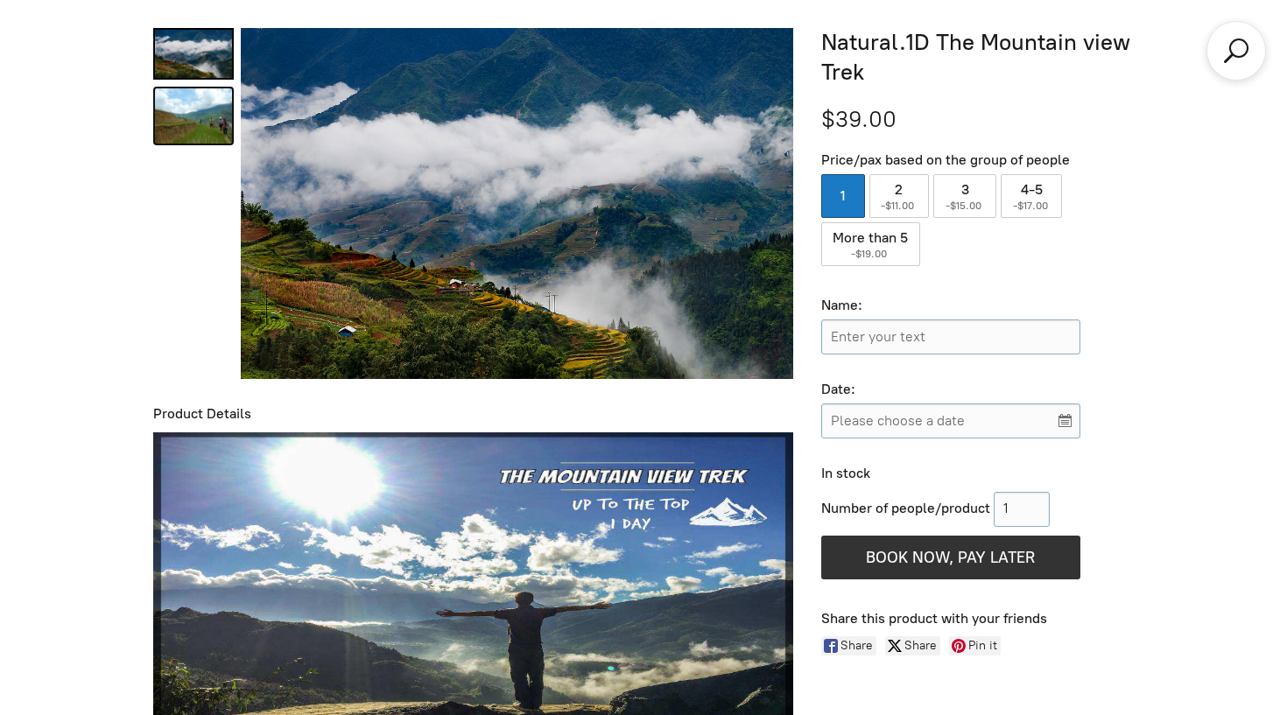
click at [209, 123] on link "Natural.1D The Mountain view Trek 1" at bounding box center [193, 116] width 81 height 59
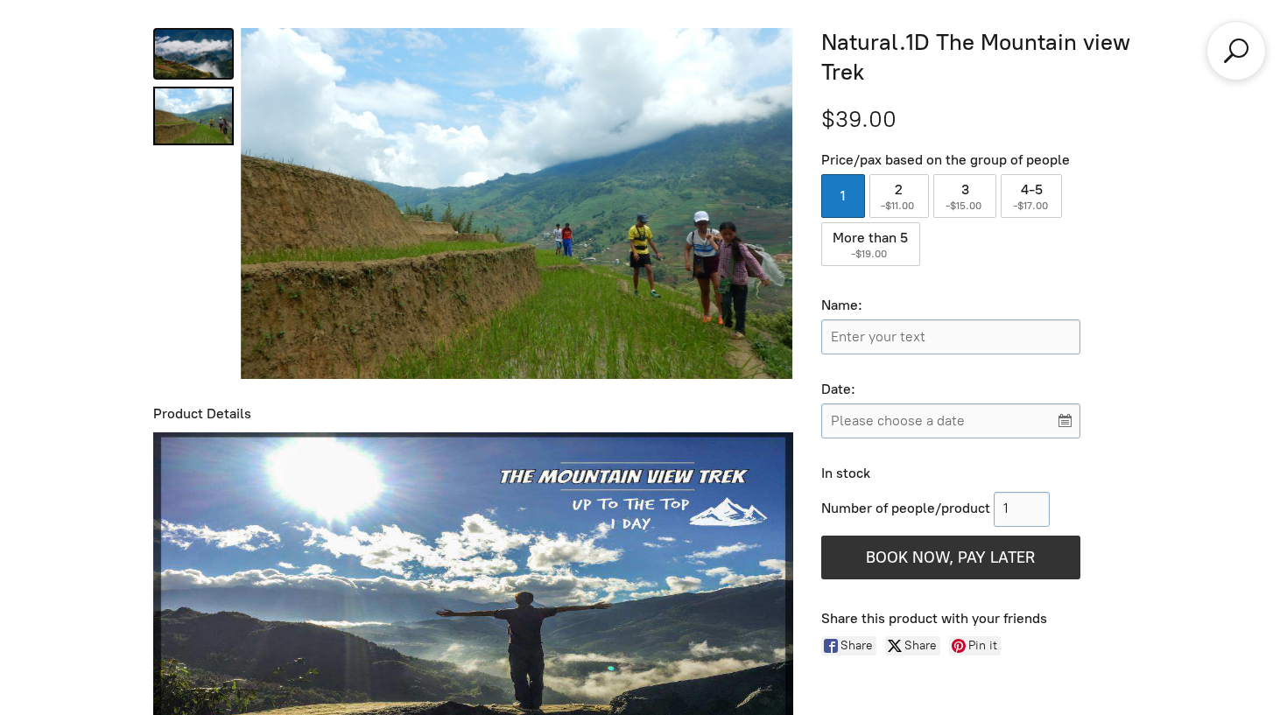
click at [211, 73] on link "Natural.1D The Mountain view Trek 0" at bounding box center [193, 54] width 81 height 52
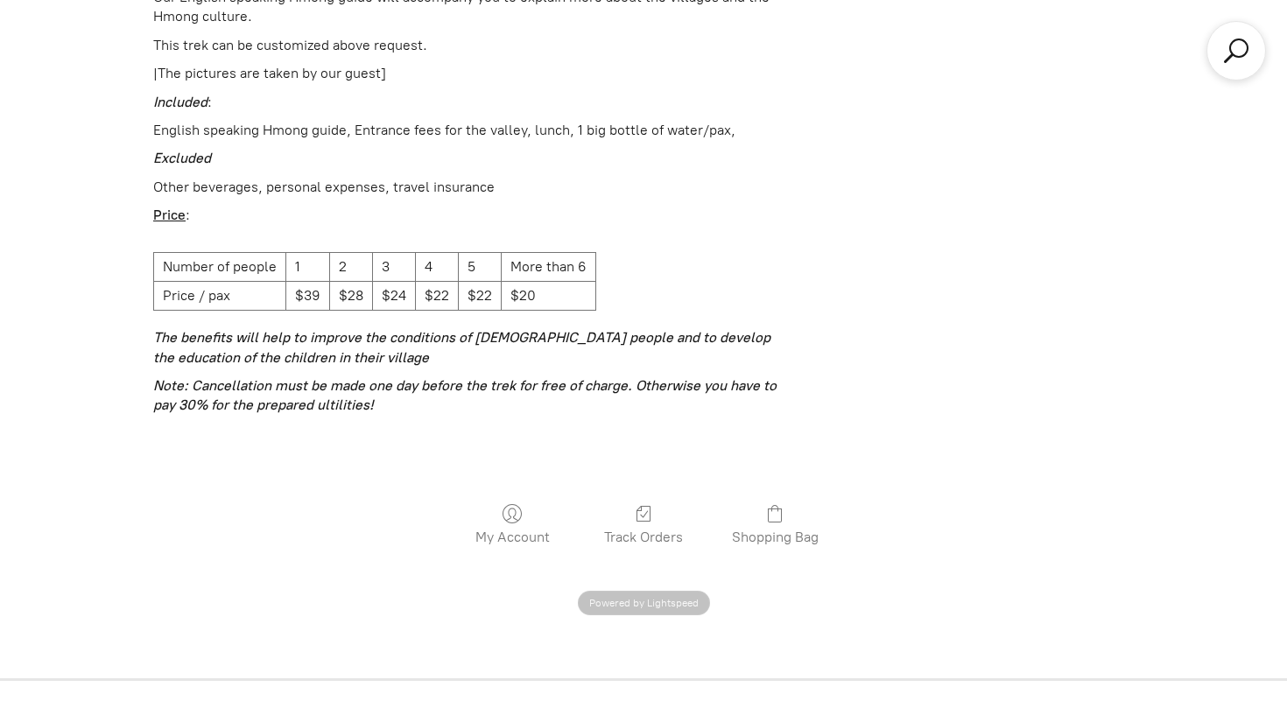
scroll to position [2510, 0]
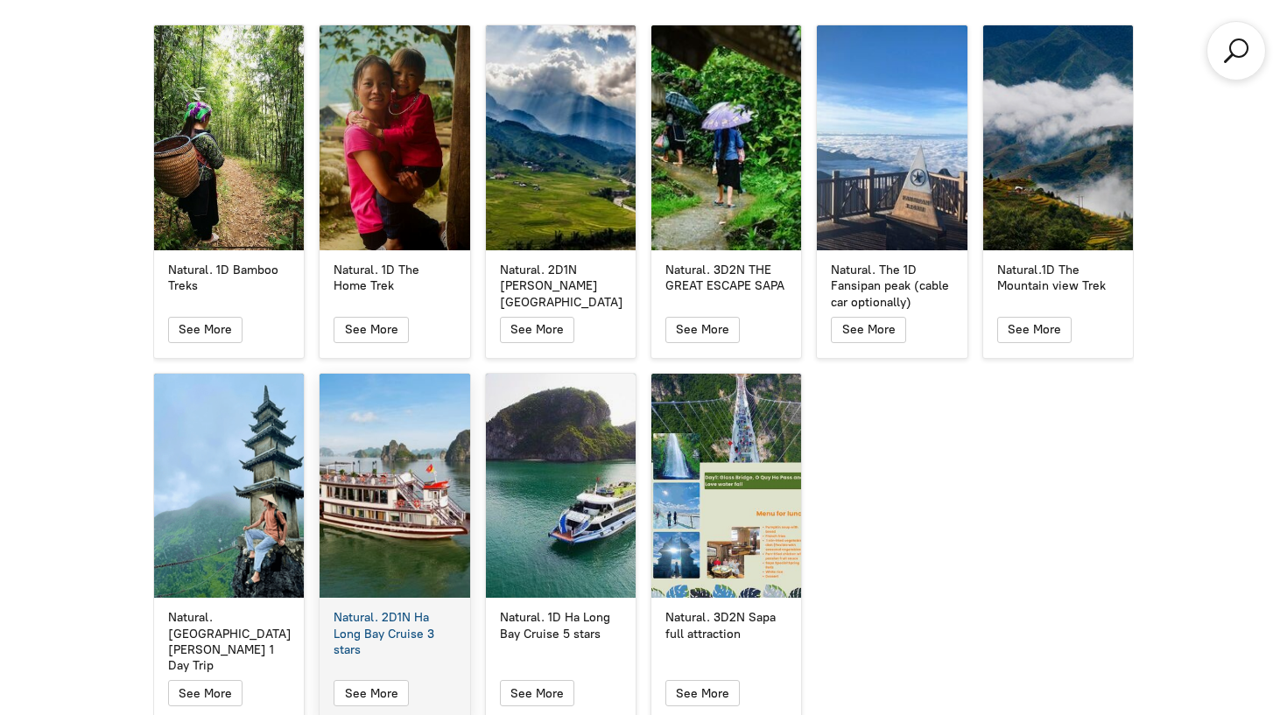
scroll to position [3188, 0]
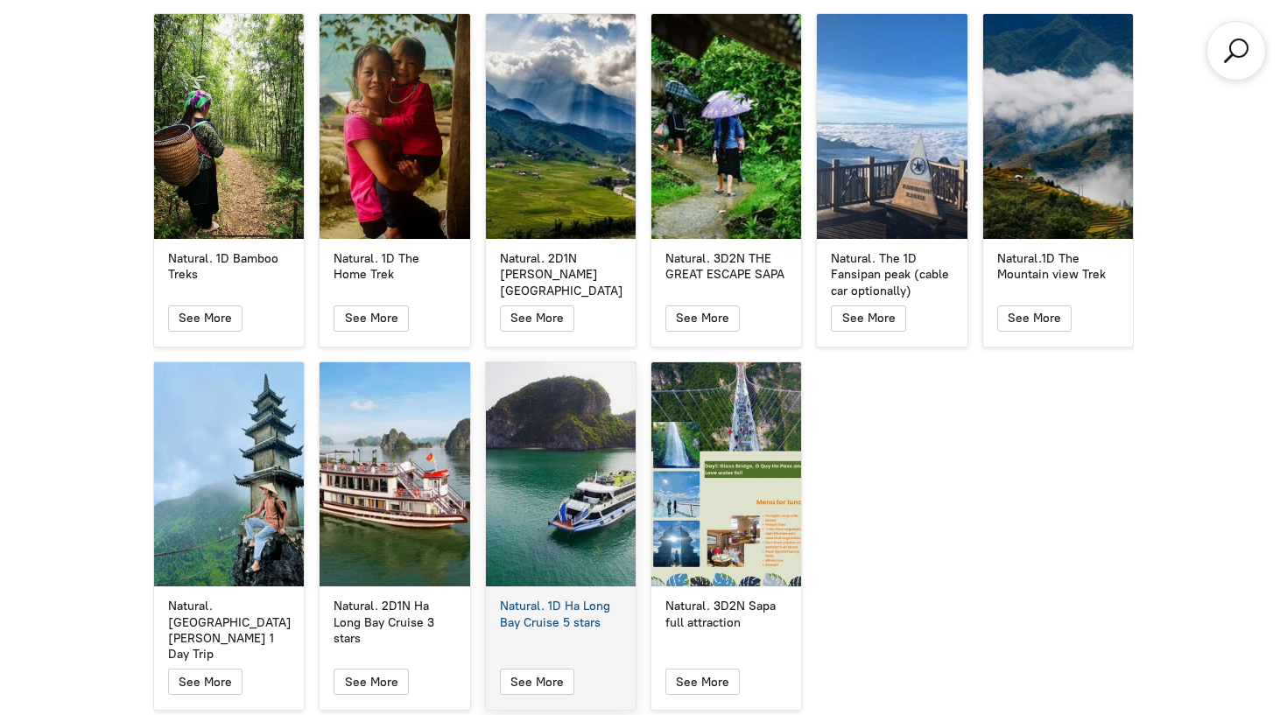
click at [559, 599] on div "Natural. 1D Ha Long Bay Cruise 5 stars" at bounding box center [561, 615] width 122 height 32
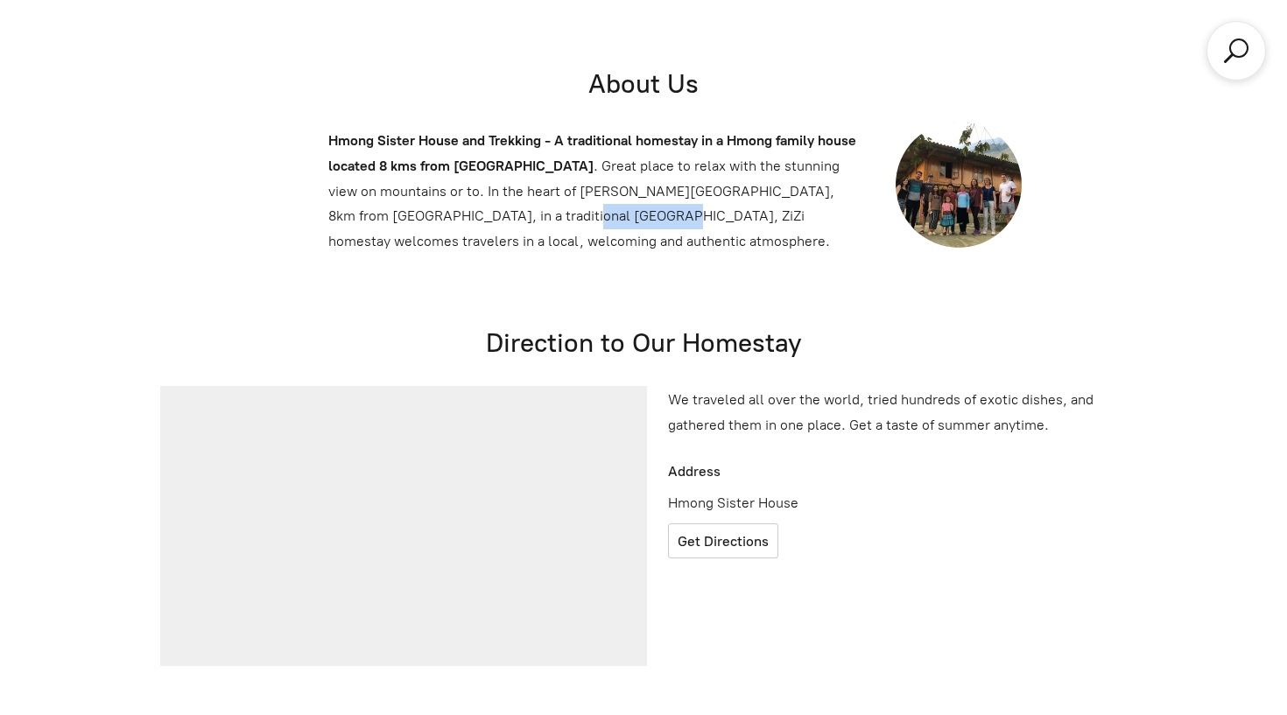
scroll to position [715, 0]
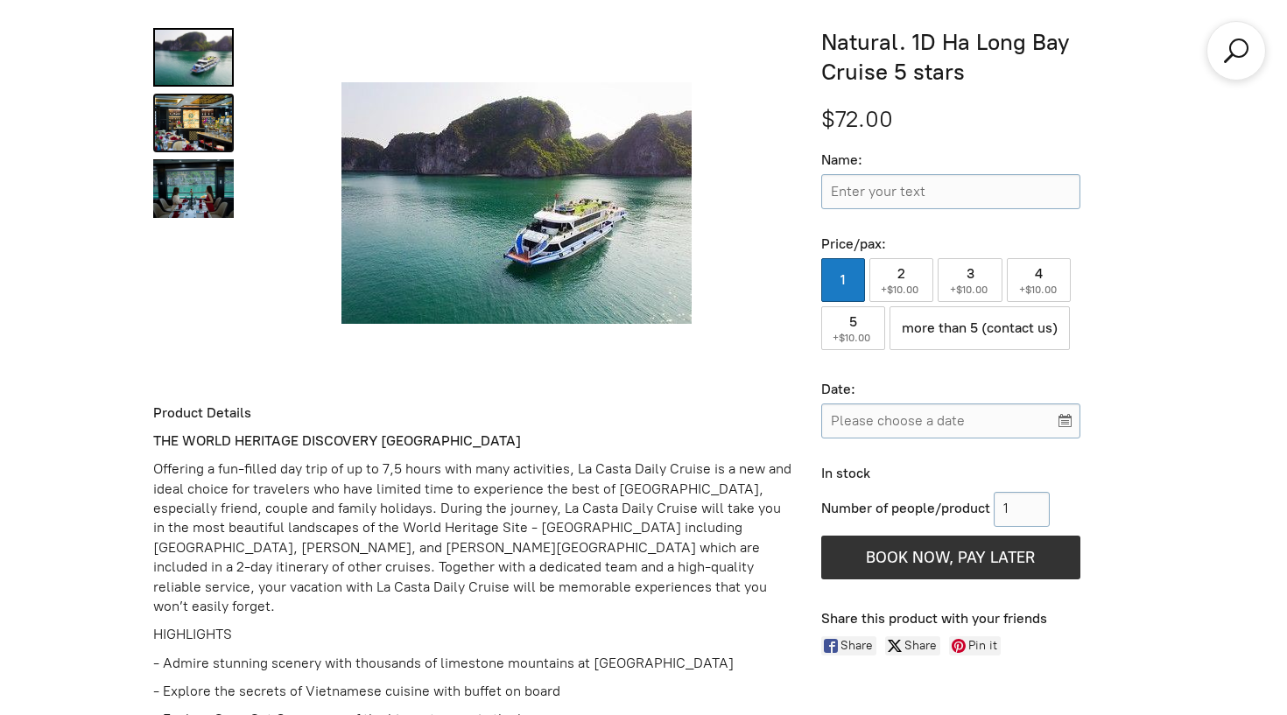
click at [194, 101] on link "Natural. 1D Ha Long Bay Cruise 5 stars 1" at bounding box center [193, 123] width 81 height 59
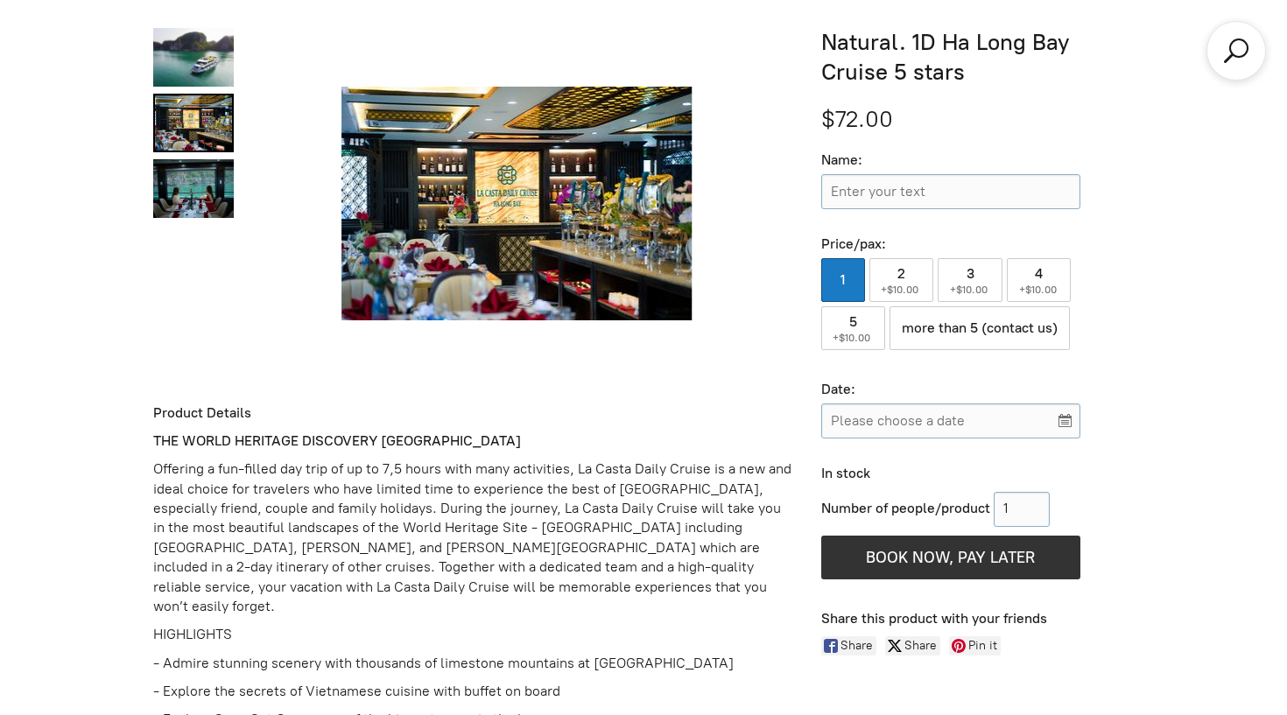
click at [194, 149] on link "Natural. 1D Ha Long Bay Cruise 5 stars 1" at bounding box center [193, 123] width 81 height 59
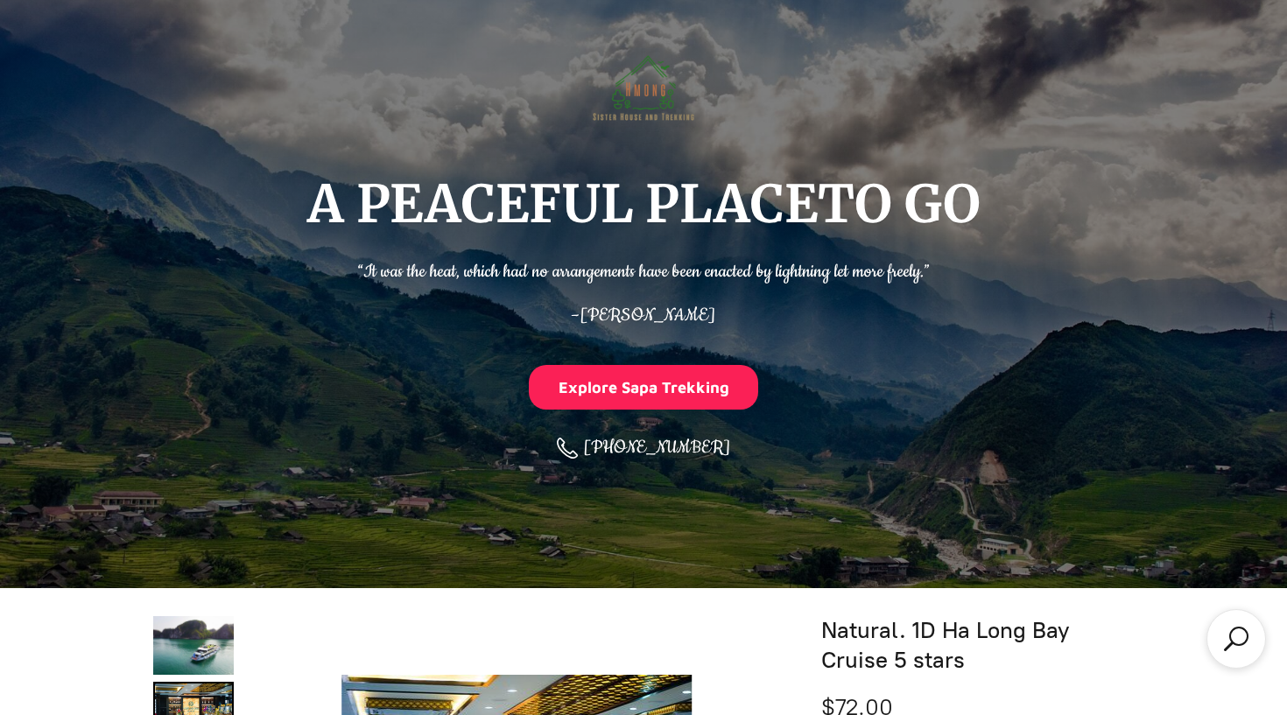
scroll to position [-21, 0]
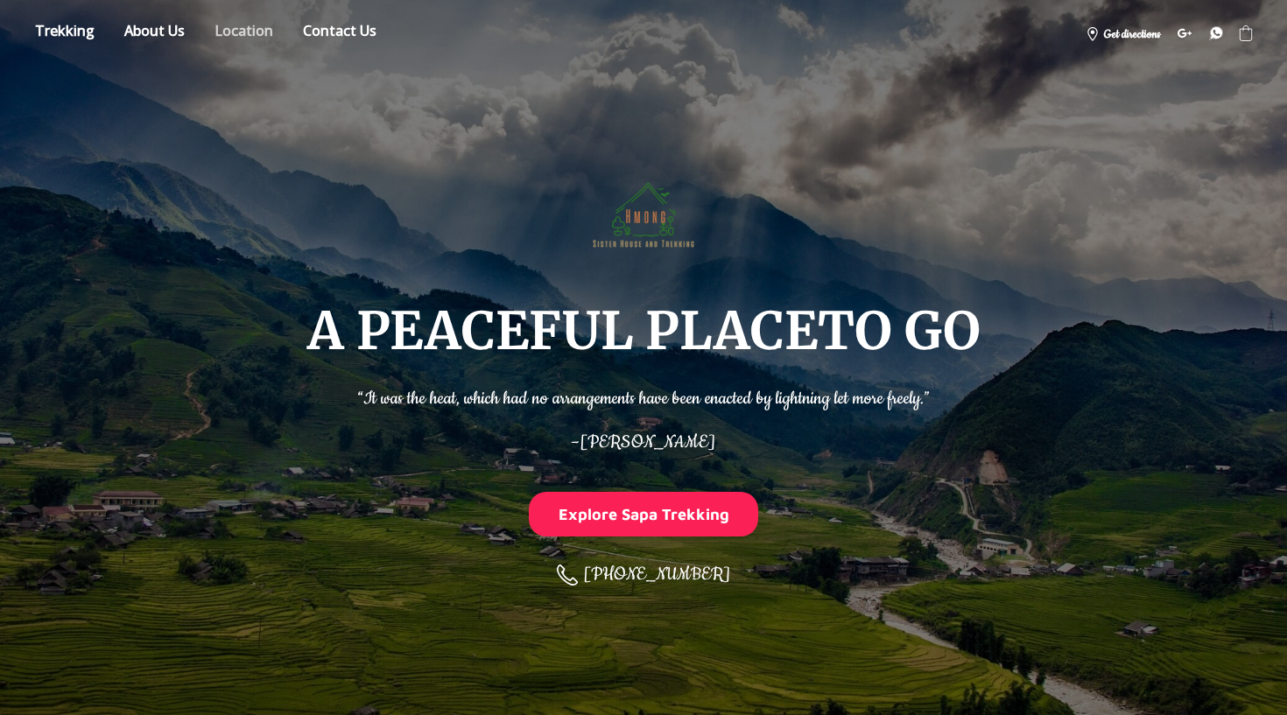
click at [238, 32] on link "Location" at bounding box center [243, 33] width 85 height 31
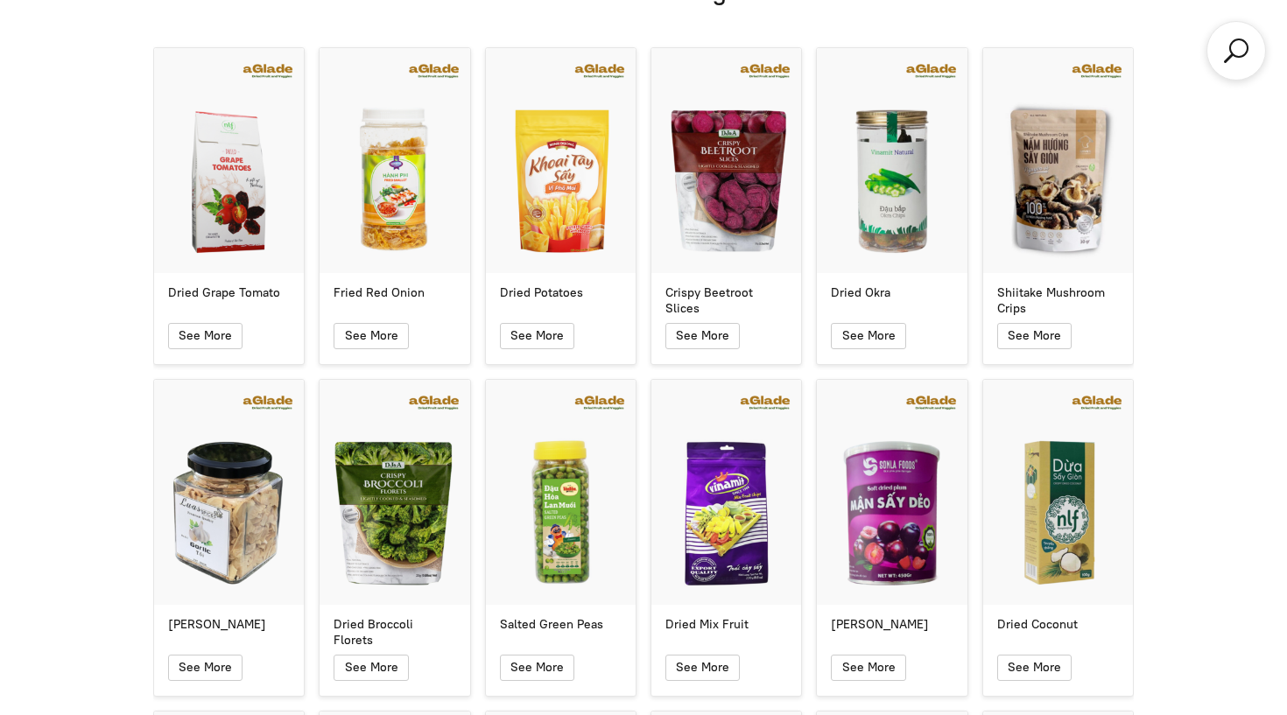
scroll to position [10641, 0]
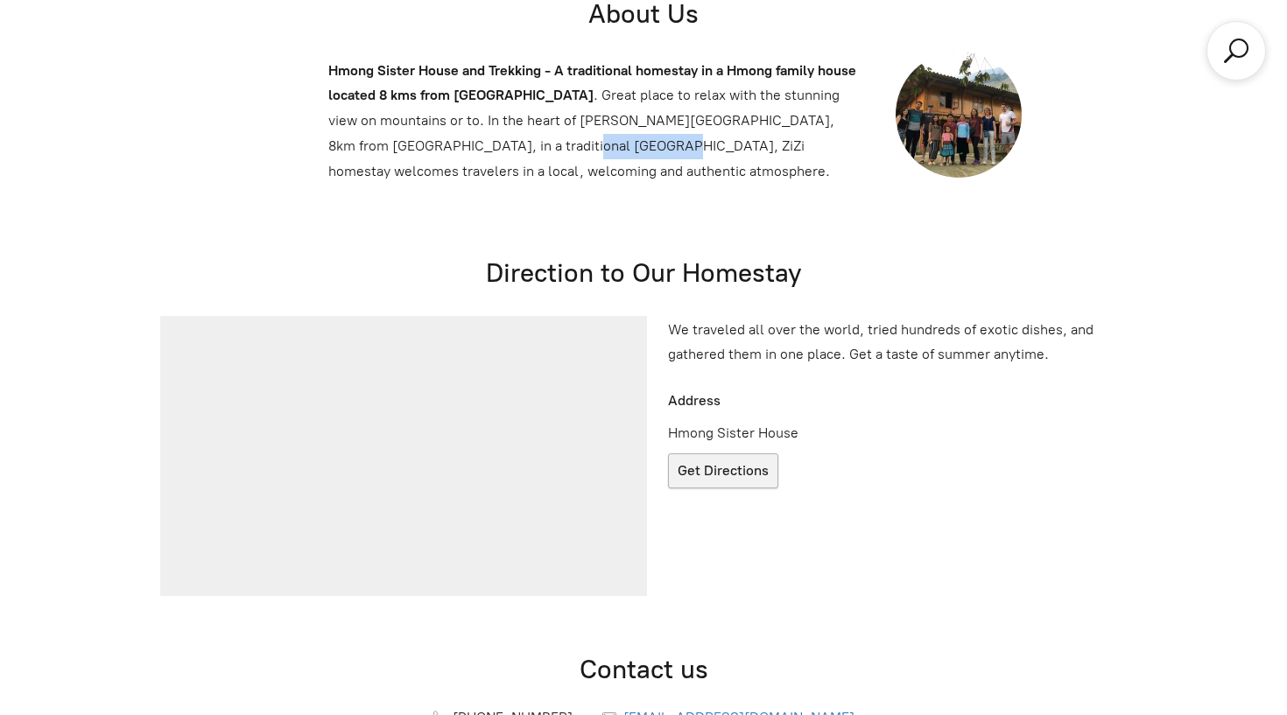
click at [715, 462] on span "Get Directions" at bounding box center [723, 470] width 91 height 17
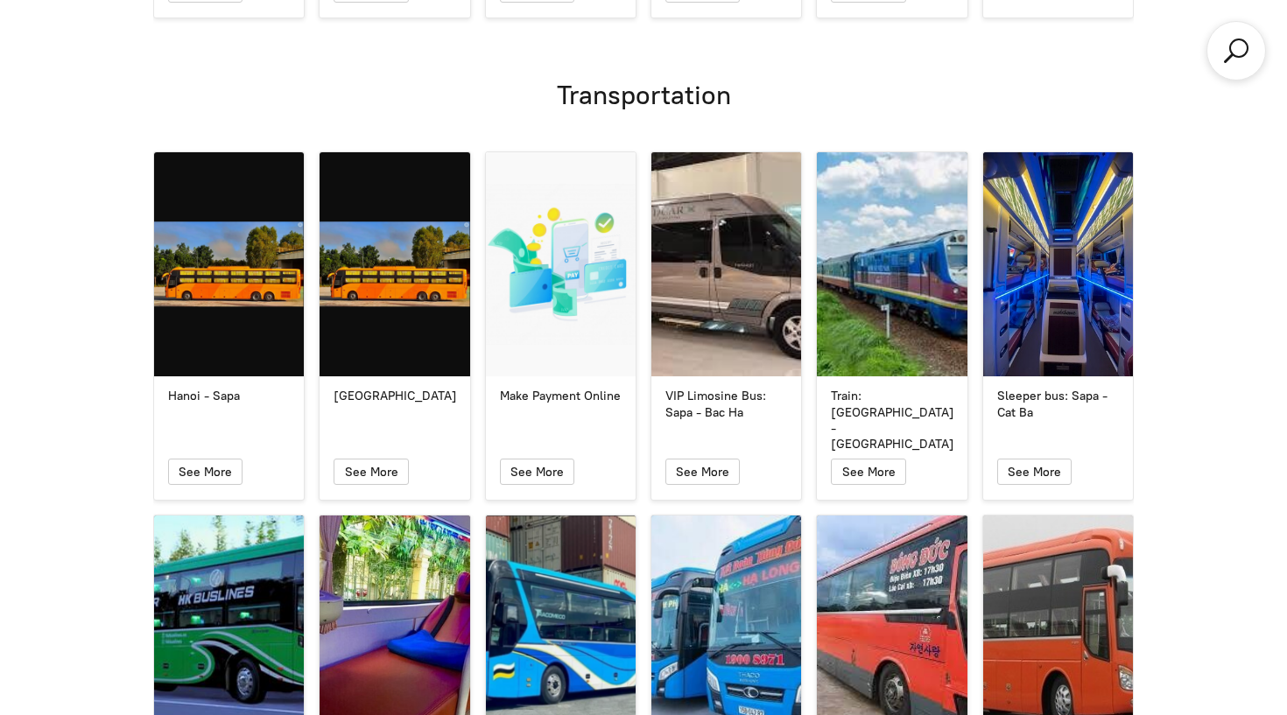
scroll to position [7150, 0]
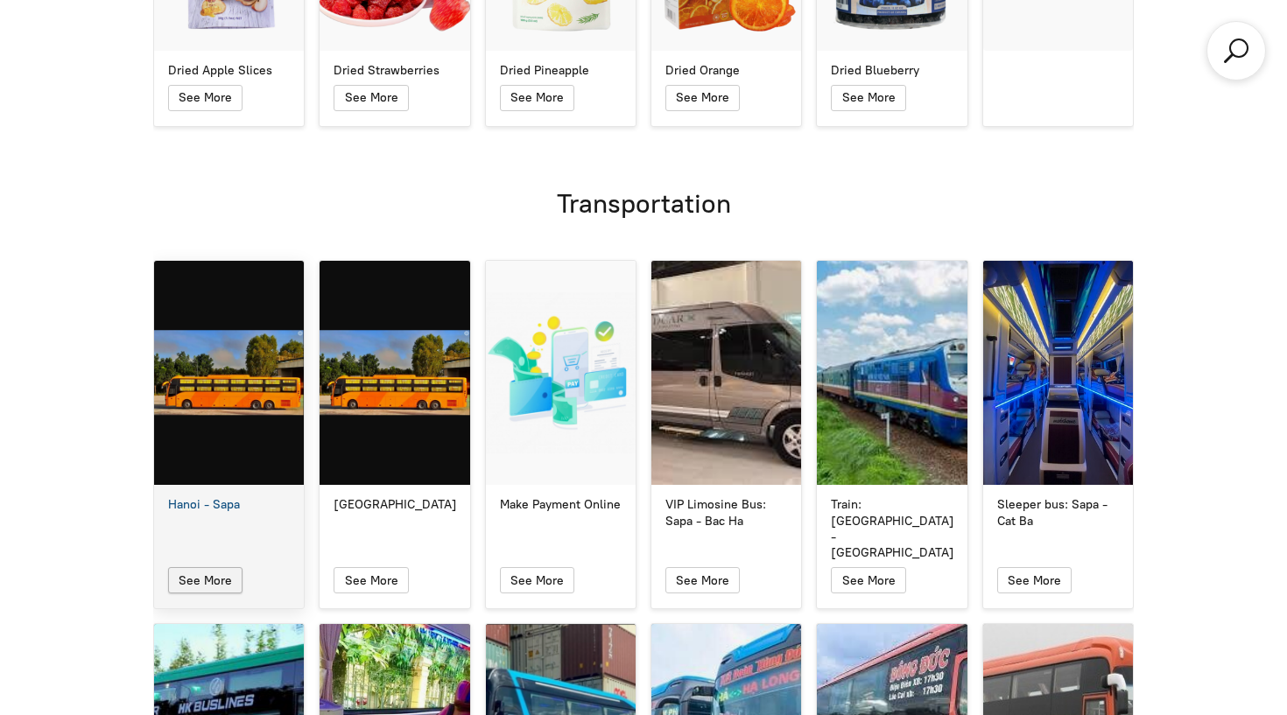
click at [222, 573] on span "See More" at bounding box center [205, 580] width 53 height 15
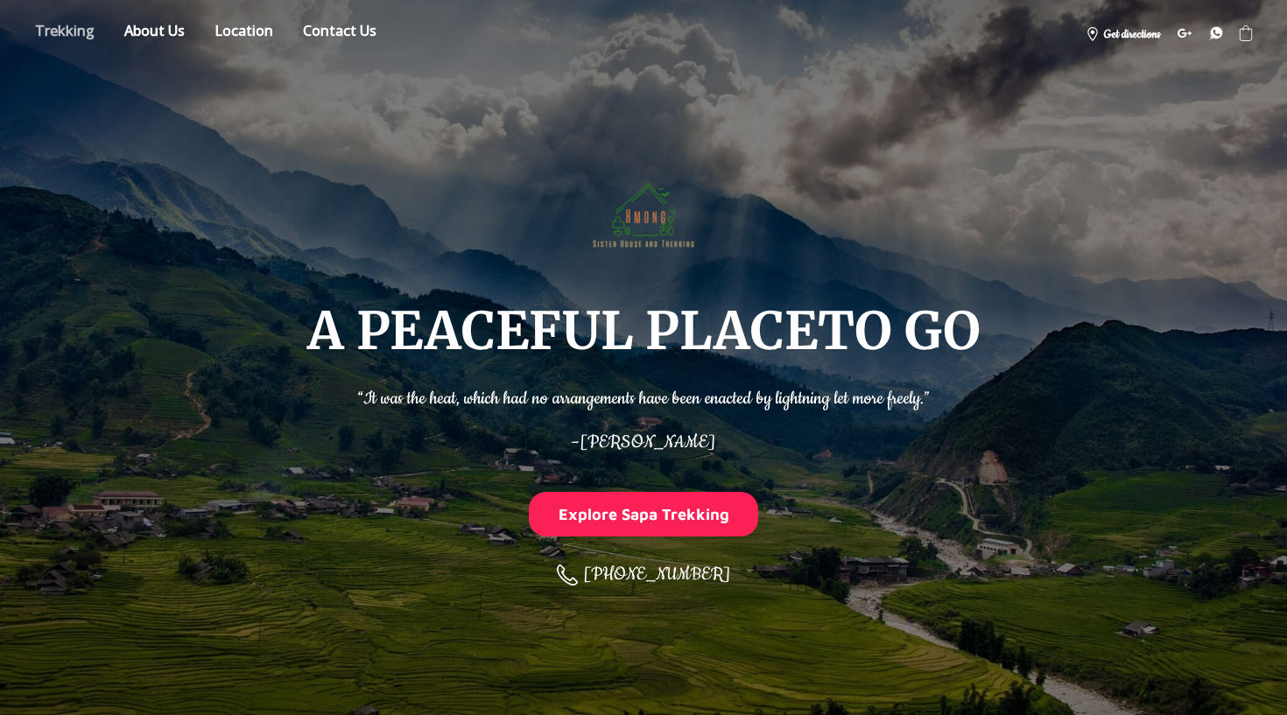
click at [80, 37] on link "Store" at bounding box center [65, 33] width 86 height 31
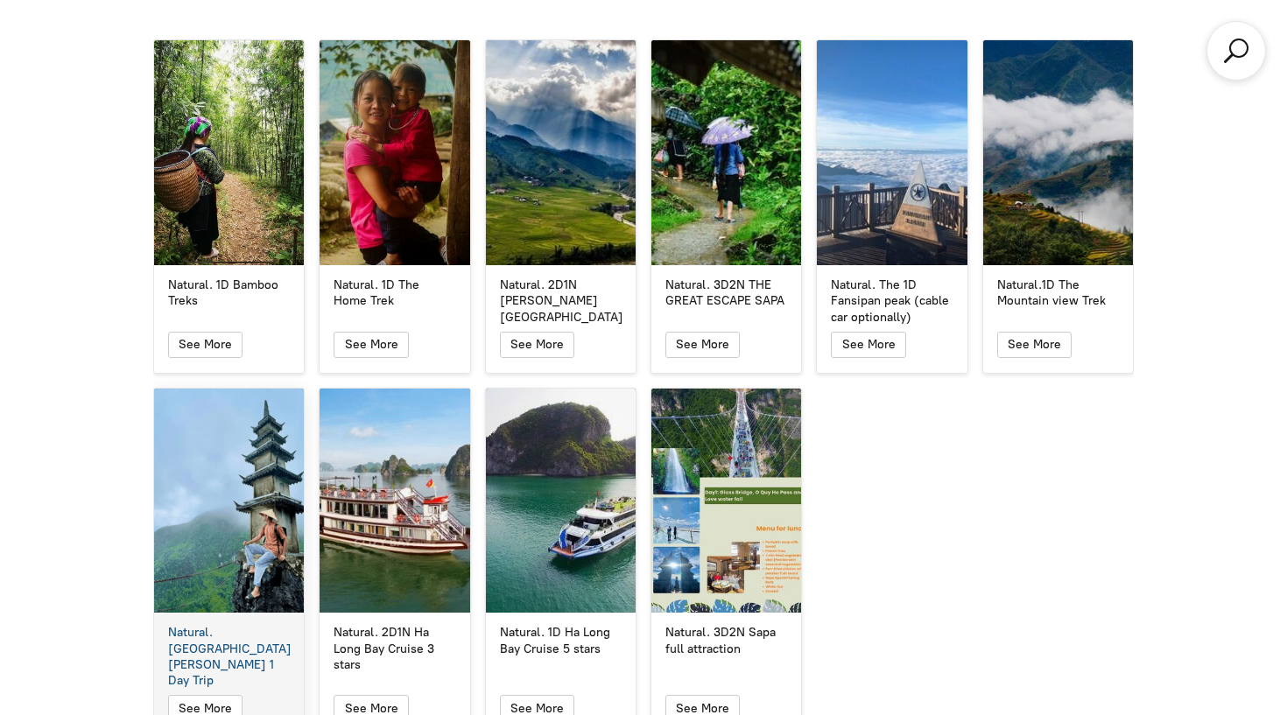
scroll to position [3179, 0]
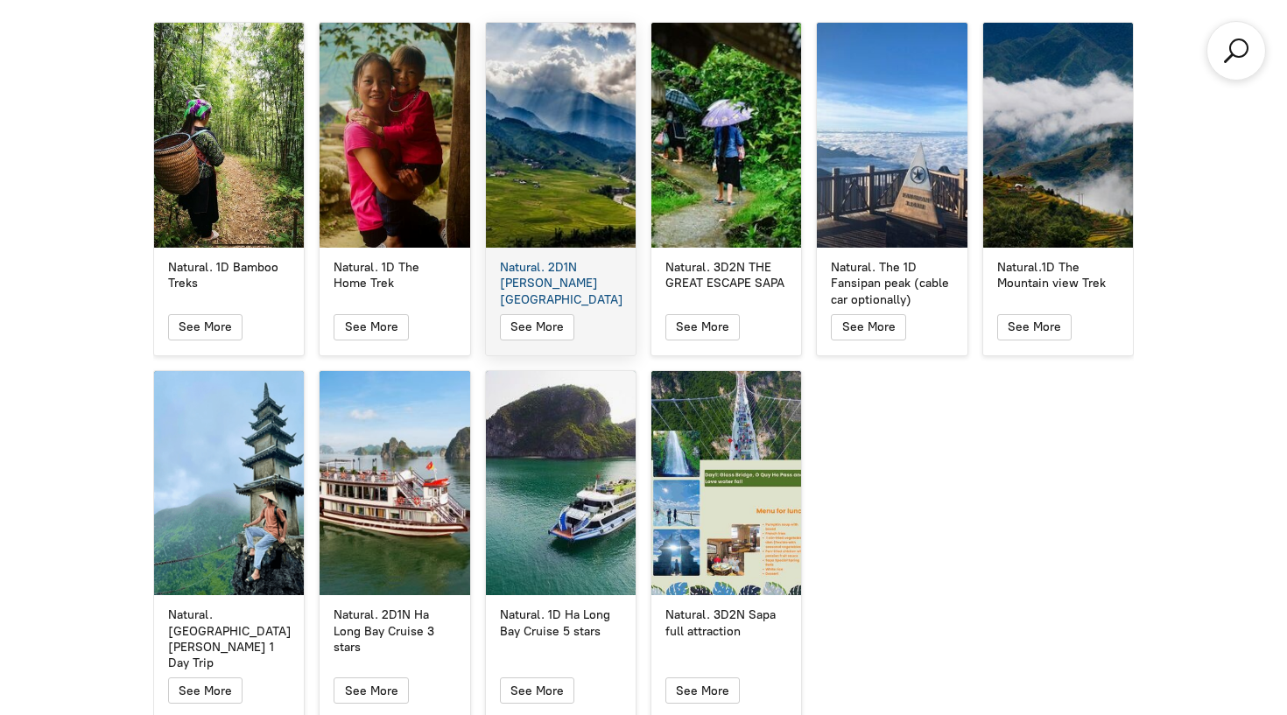
click at [576, 313] on div "See More" at bounding box center [561, 331] width 150 height 47
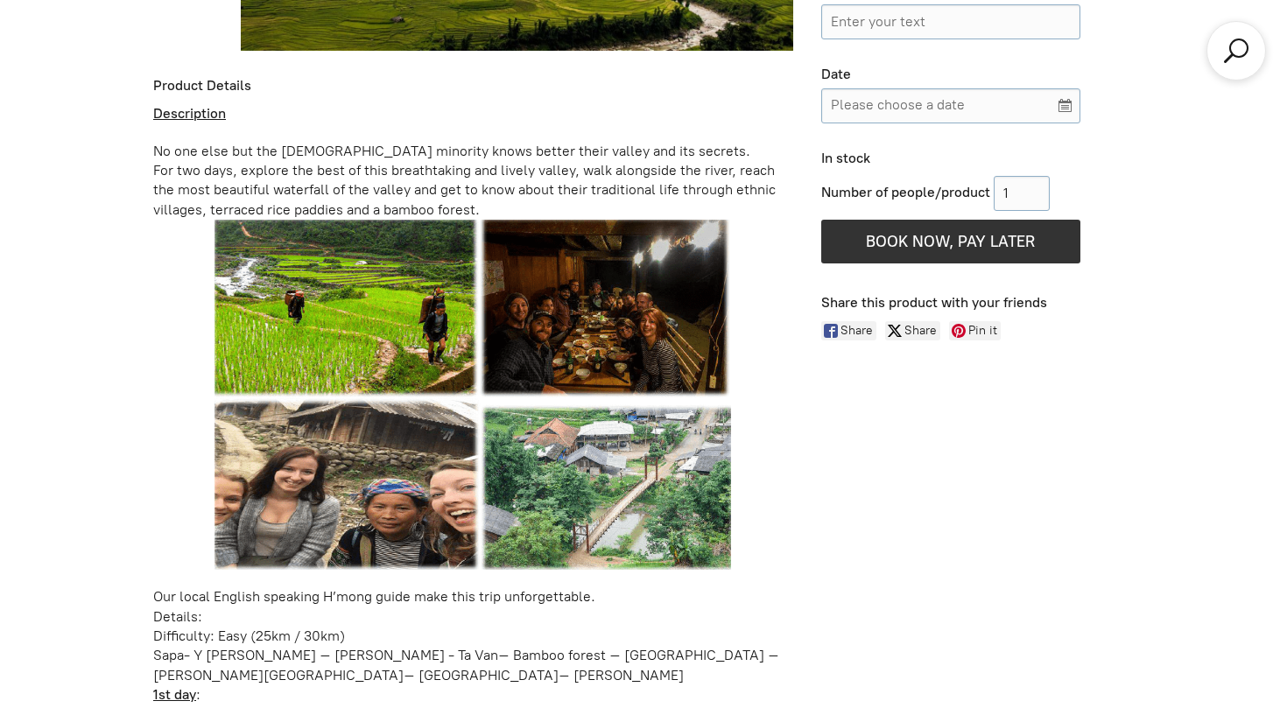
scroll to position [1330, 0]
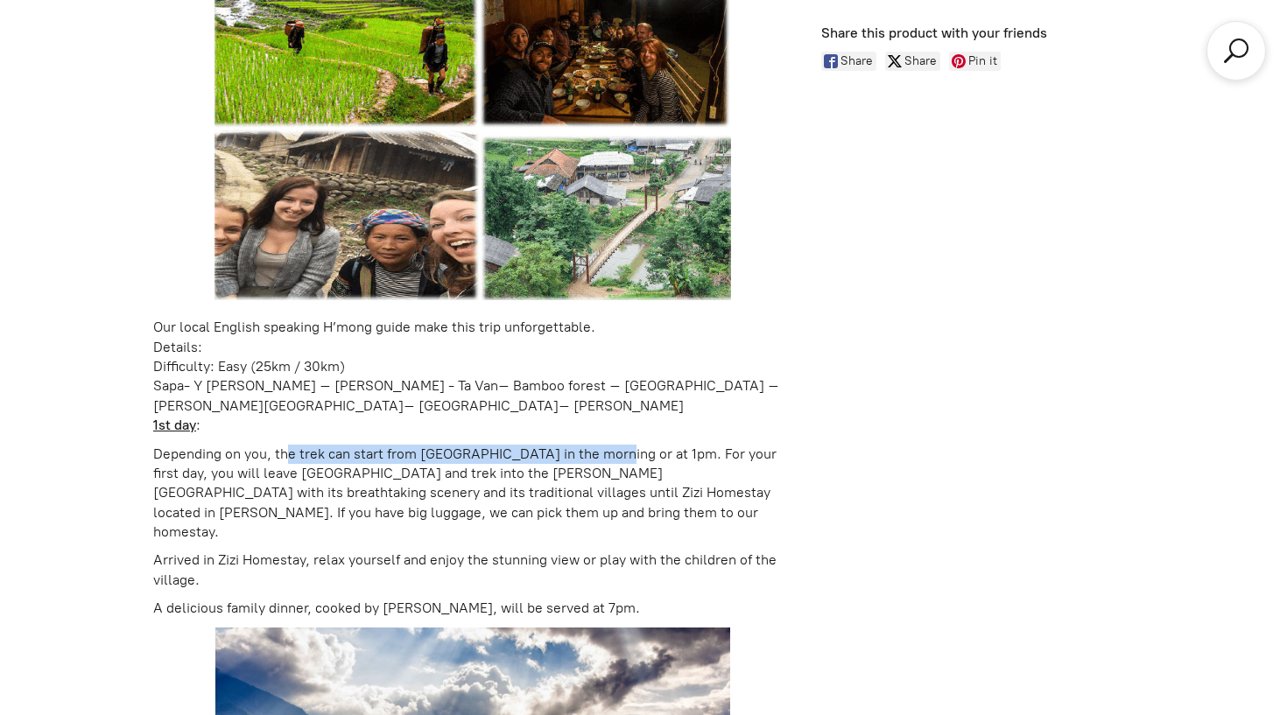
drag, startPoint x: 287, startPoint y: 446, endPoint x: 603, endPoint y: 449, distance: 316.1
click at [603, 450] on p "Depending on you, the trek can start from [GEOGRAPHIC_DATA] in the morning or a…" at bounding box center [473, 494] width 640 height 98
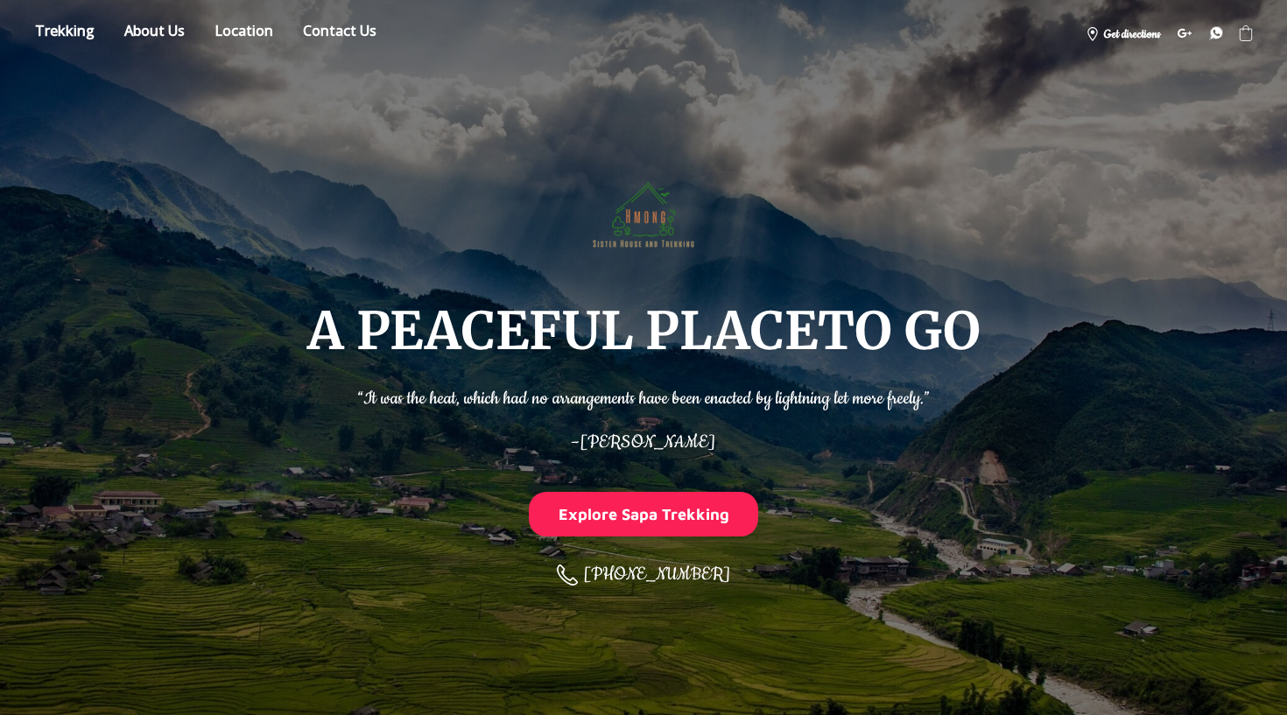
scroll to position [0, 0]
click at [84, 34] on link "Store" at bounding box center [65, 33] width 86 height 31
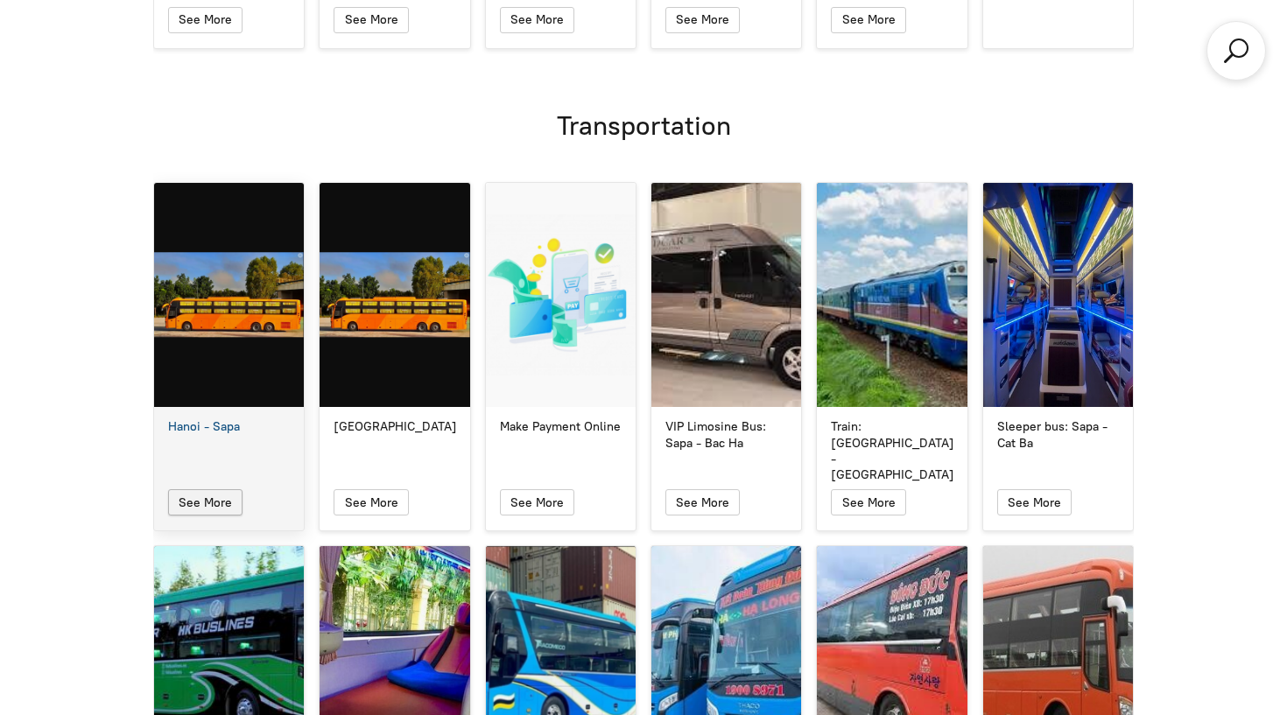
scroll to position [7221, 0]
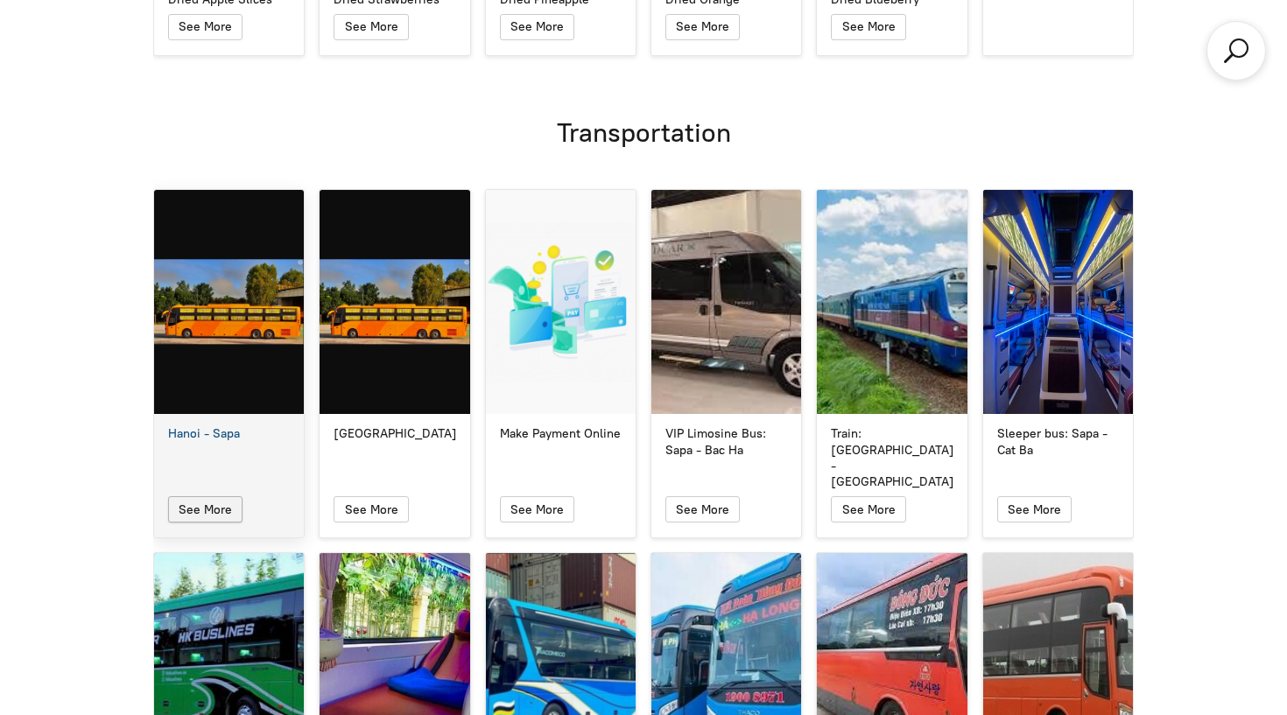
click at [222, 503] on span "See More" at bounding box center [205, 510] width 53 height 15
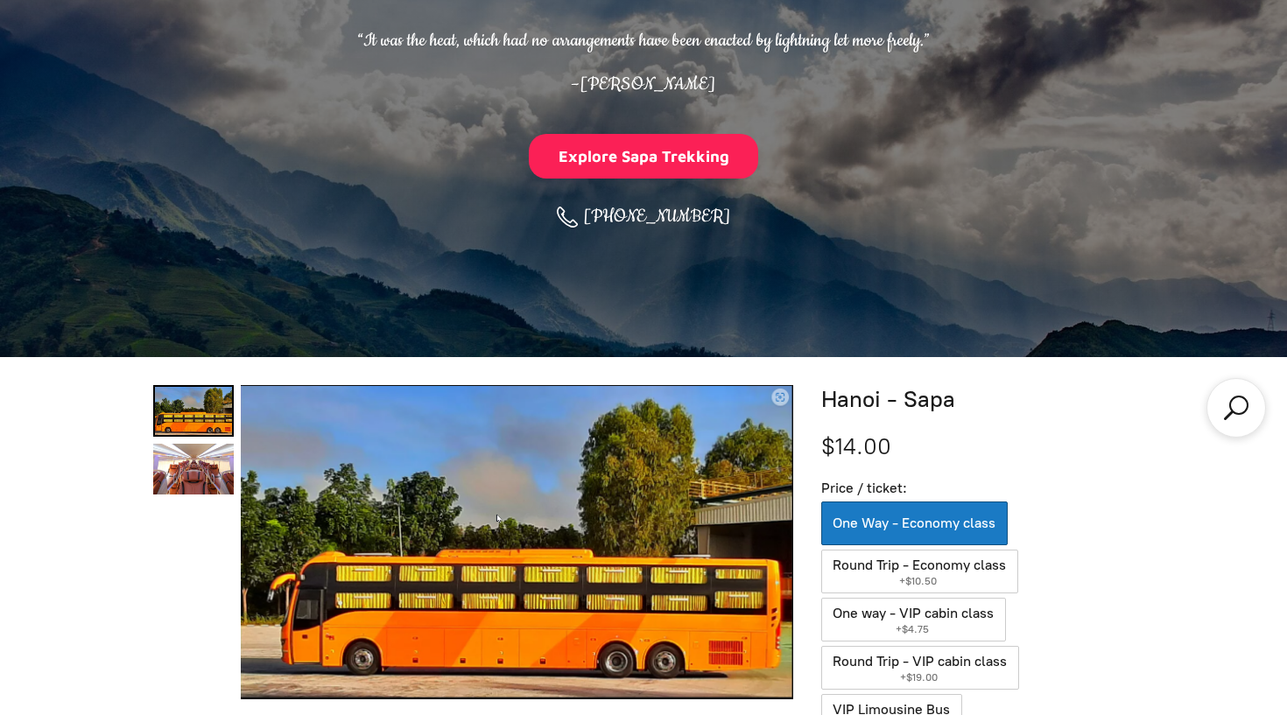
scroll to position [348, 0]
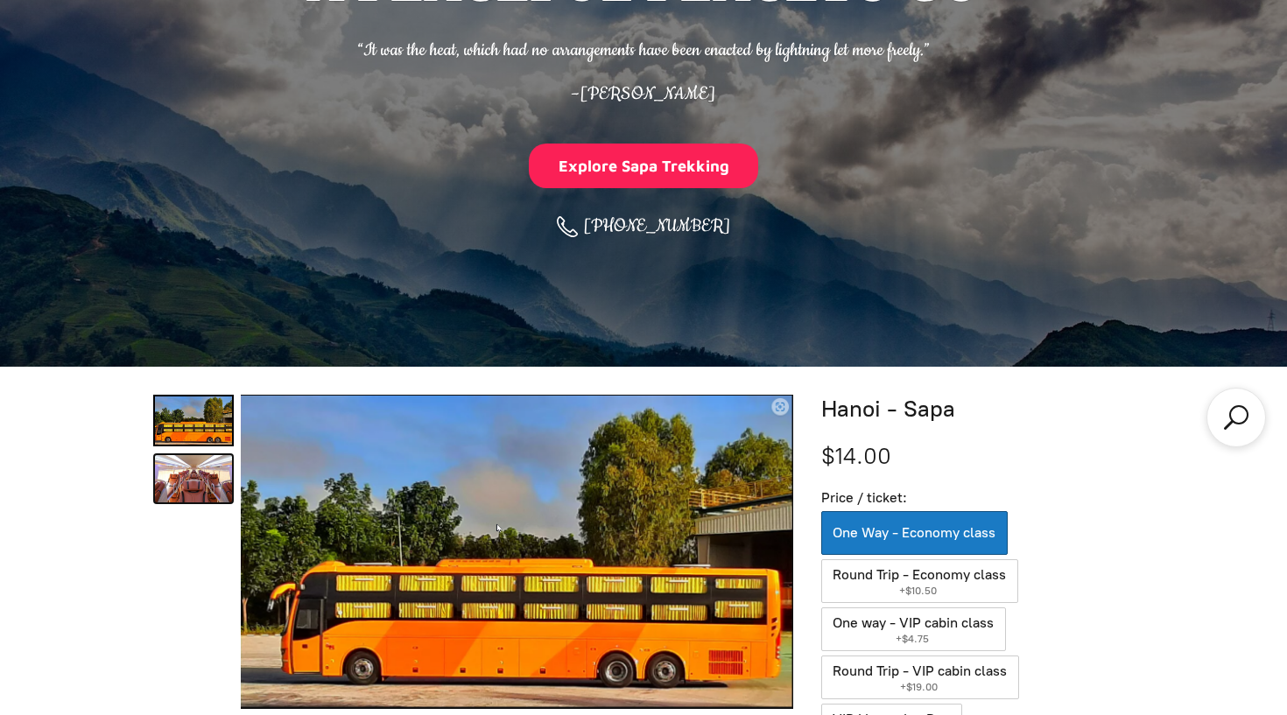
click at [194, 490] on link "Hanoi - Sapa 1" at bounding box center [193, 480] width 81 height 52
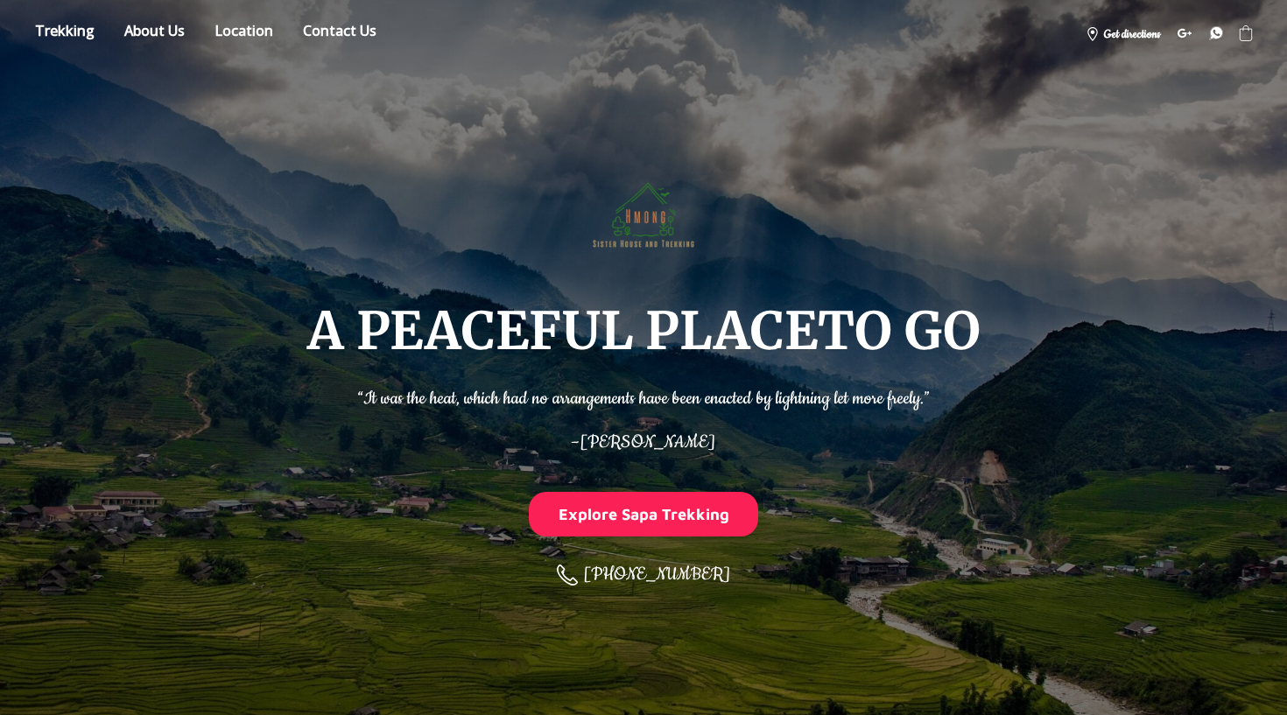
scroll to position [0, 0]
click at [78, 32] on link "Store" at bounding box center [65, 33] width 86 height 31
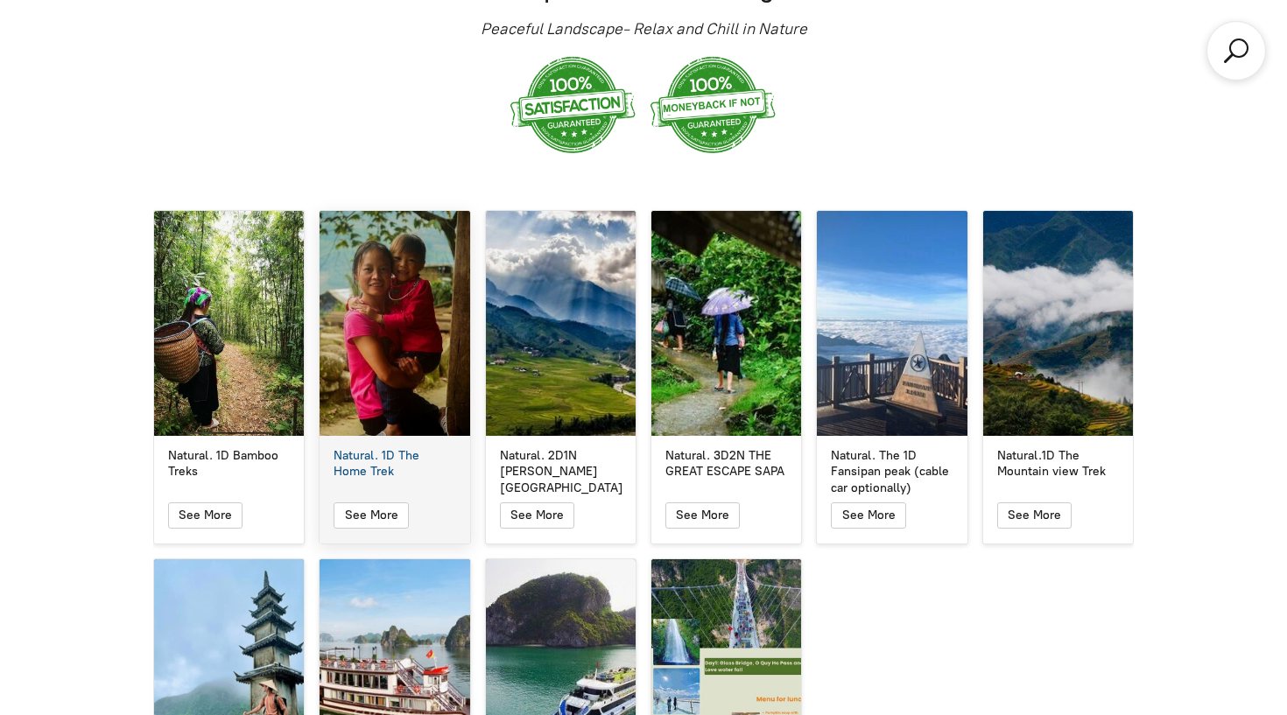
scroll to position [2991, 0]
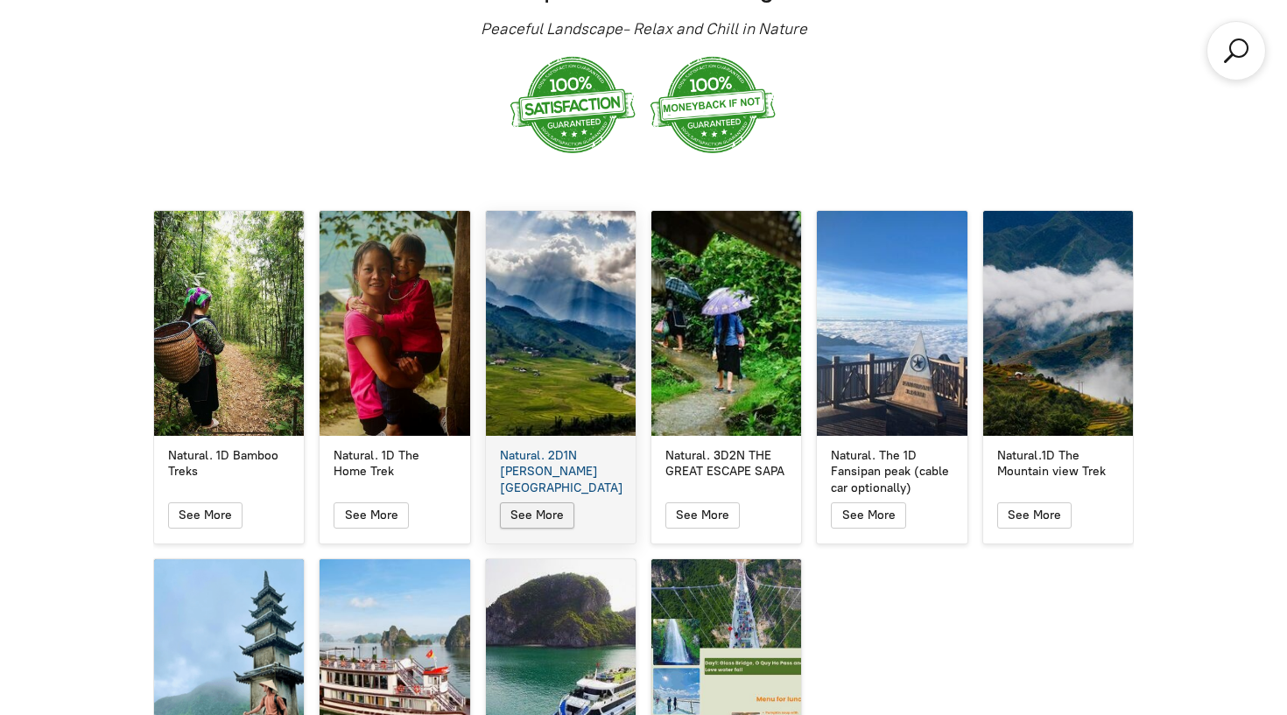
click at [534, 510] on icon "button" at bounding box center [537, 515] width 13 height 10
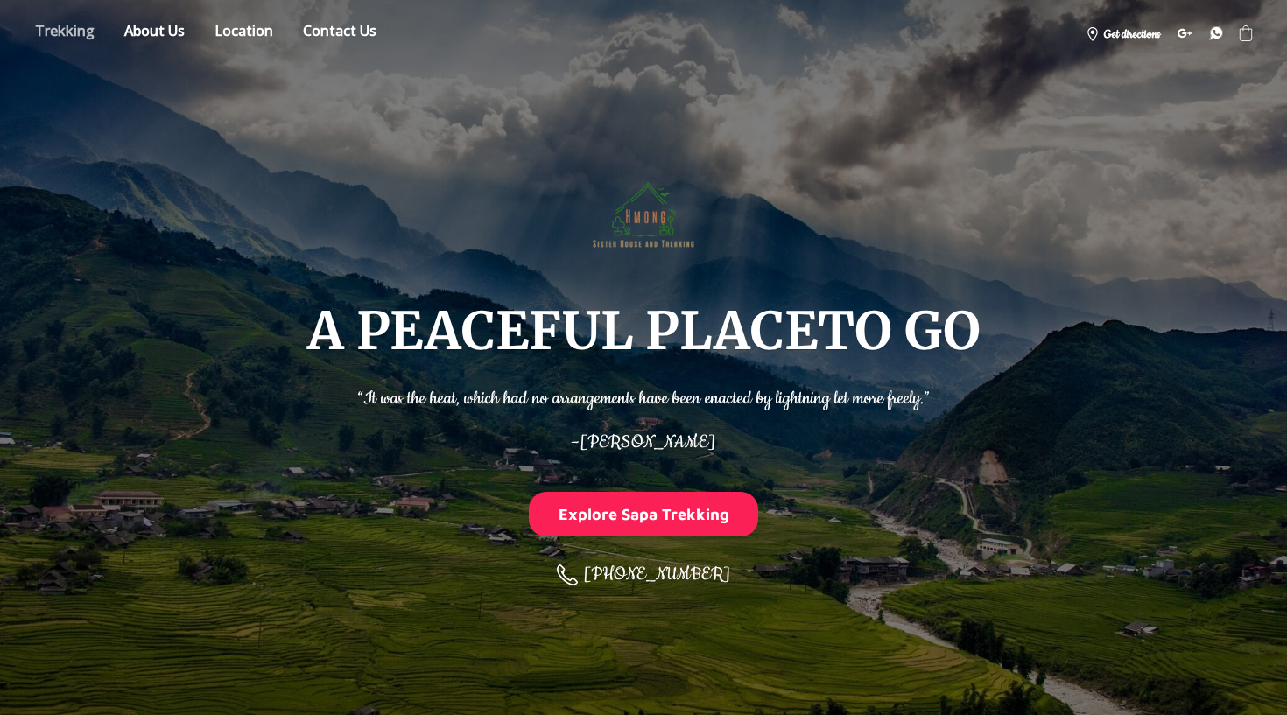
click at [79, 24] on link "Store" at bounding box center [65, 33] width 86 height 31
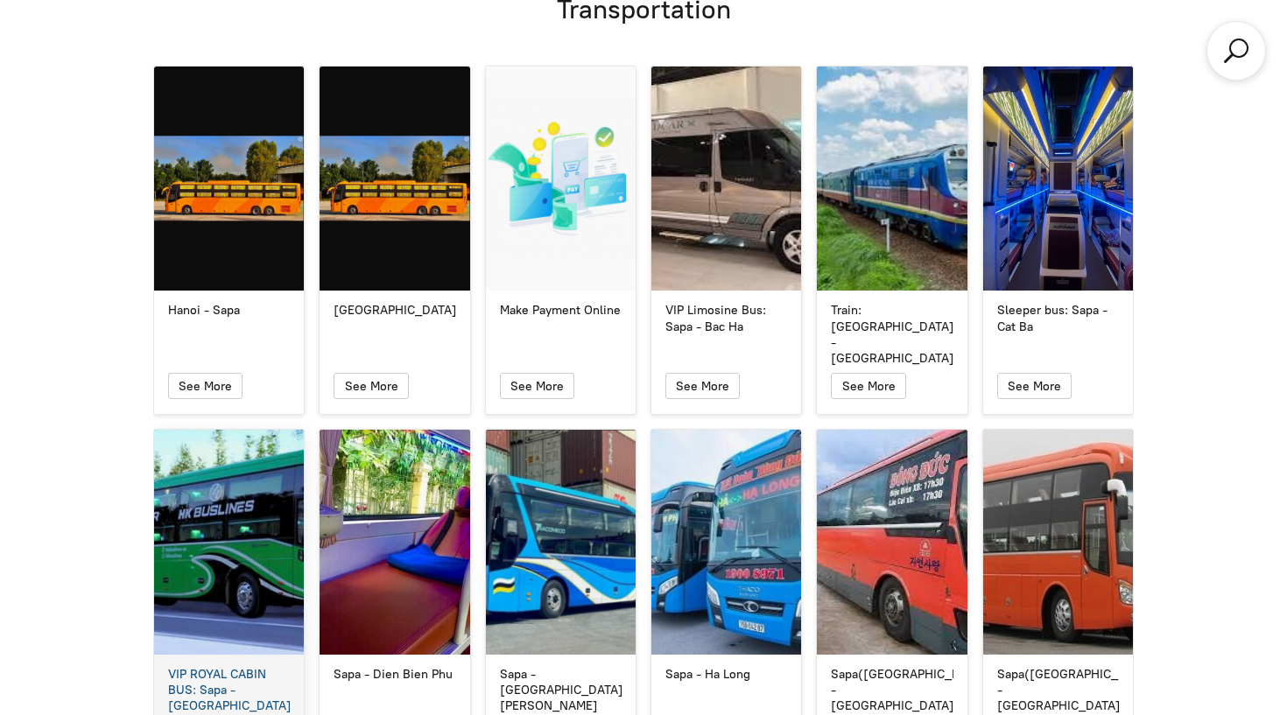
scroll to position [7186, 0]
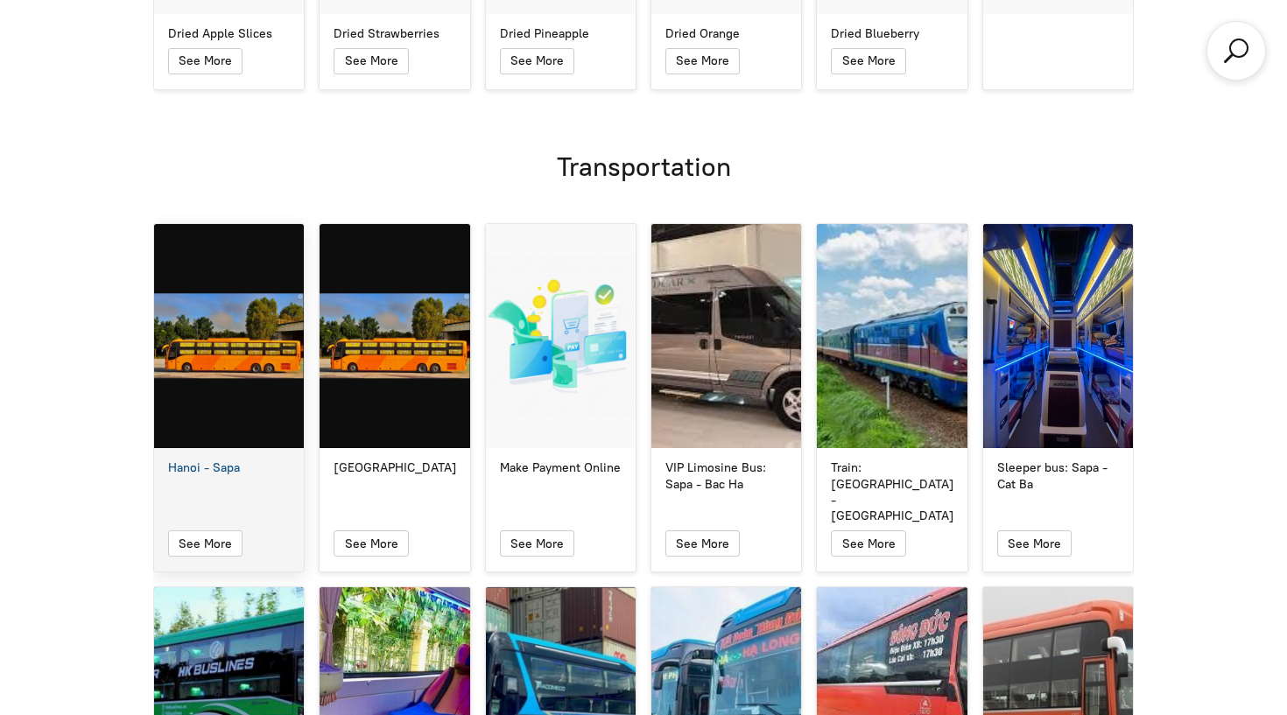
click at [219, 524] on div "See More" at bounding box center [229, 547] width 150 height 47
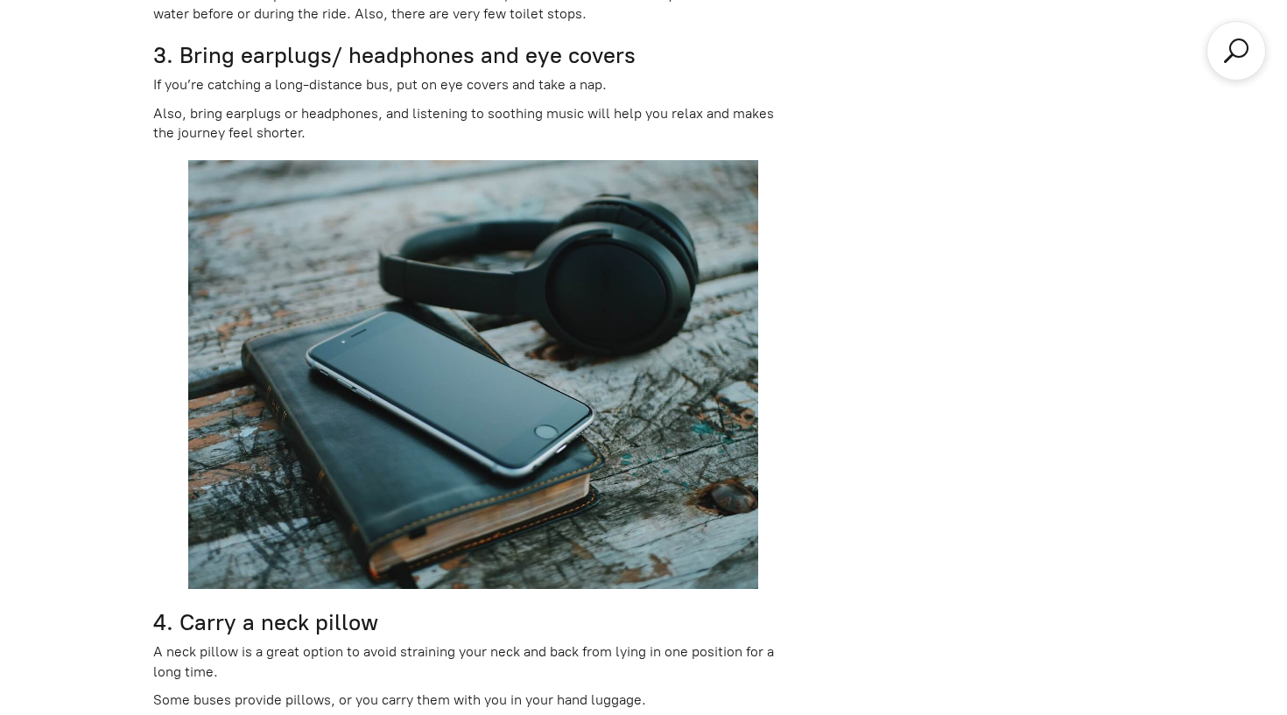
scroll to position [3472, 0]
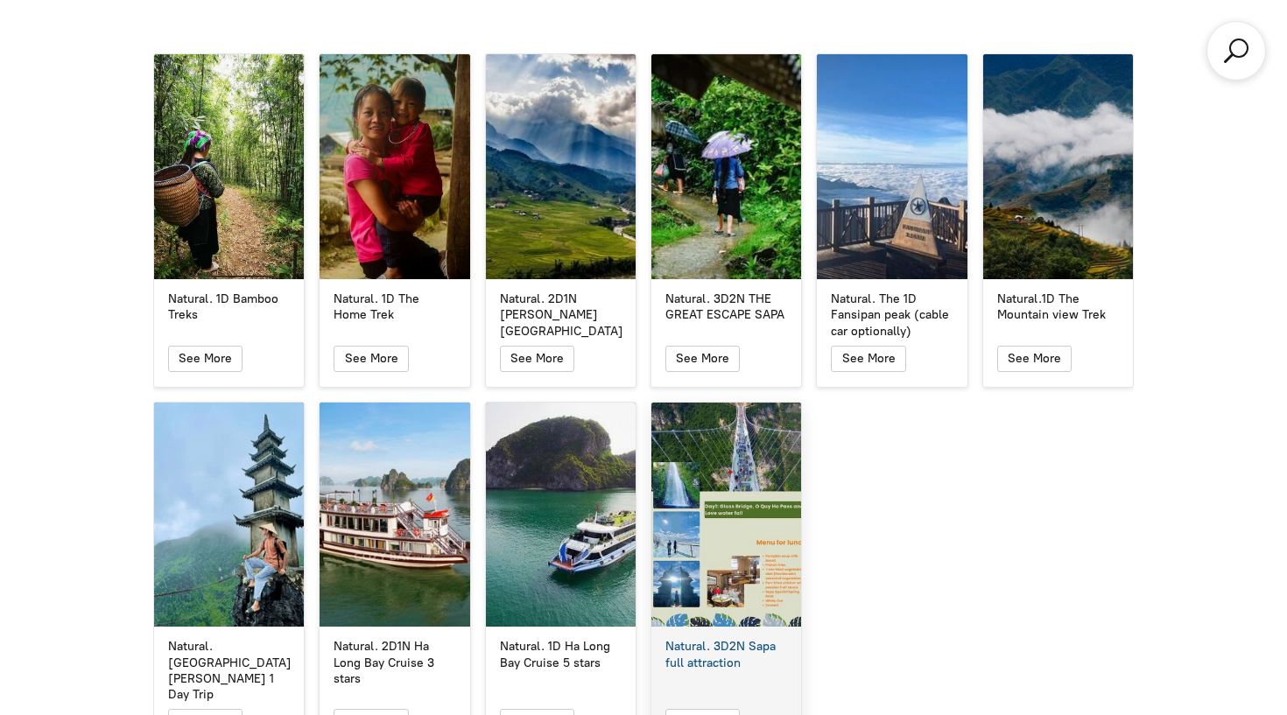
scroll to position [3159, 0]
